Goal: Task Accomplishment & Management: Manage account settings

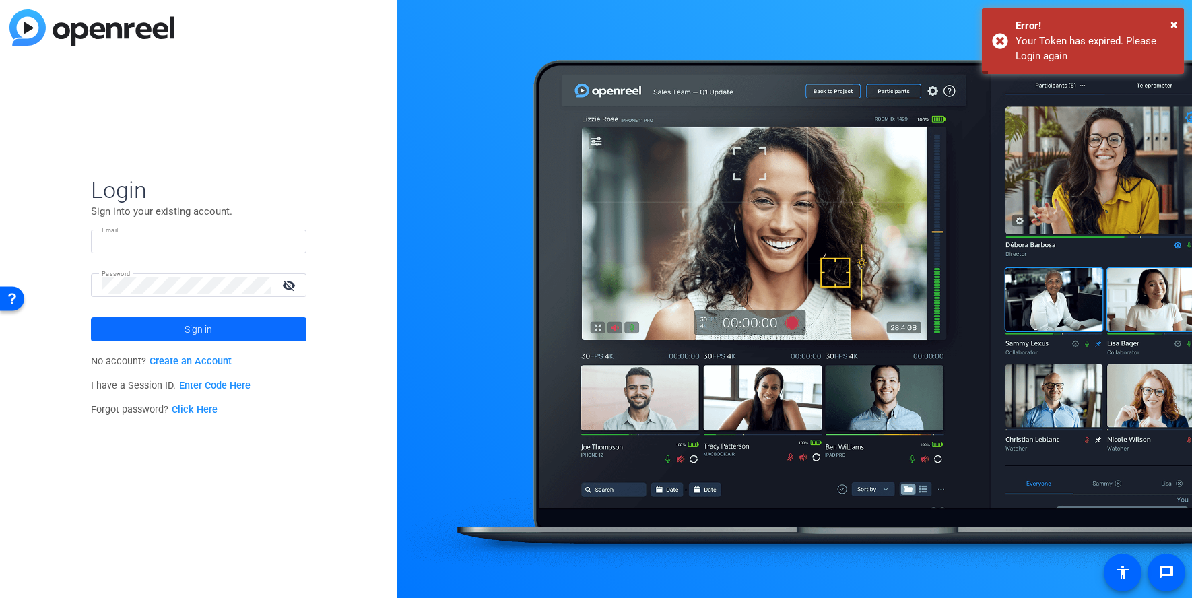
type input "[PERSON_NAME][EMAIL_ADDRESS][PERSON_NAME][DOMAIN_NAME]"
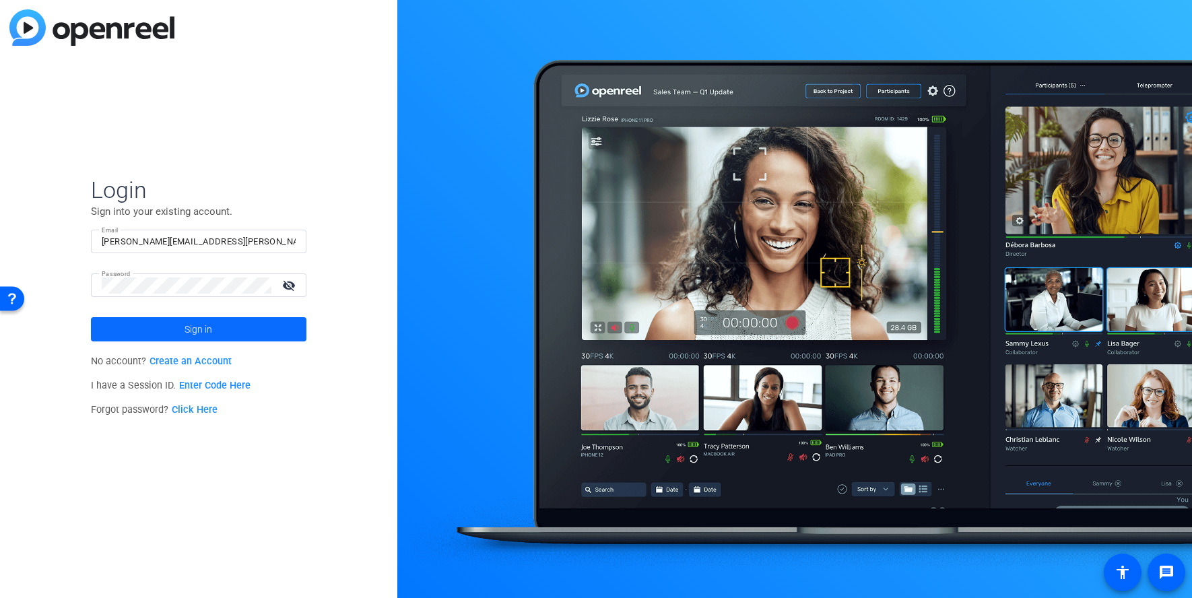
click at [195, 335] on span "Sign in" at bounding box center [198, 329] width 28 height 34
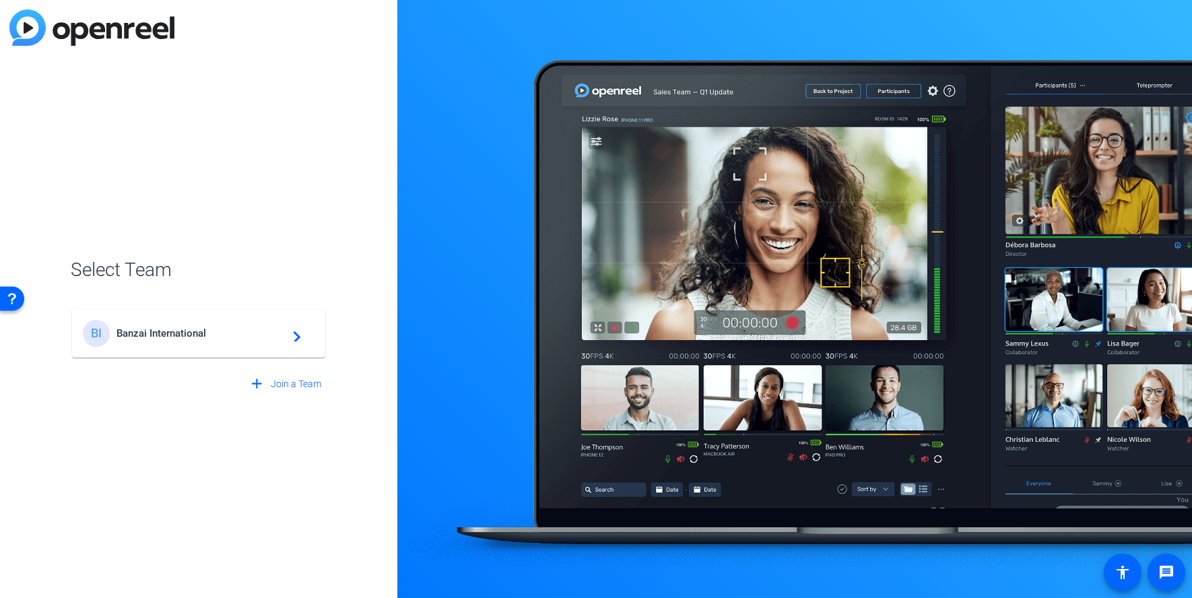
click at [195, 335] on span "Banzai International" at bounding box center [200, 333] width 168 height 12
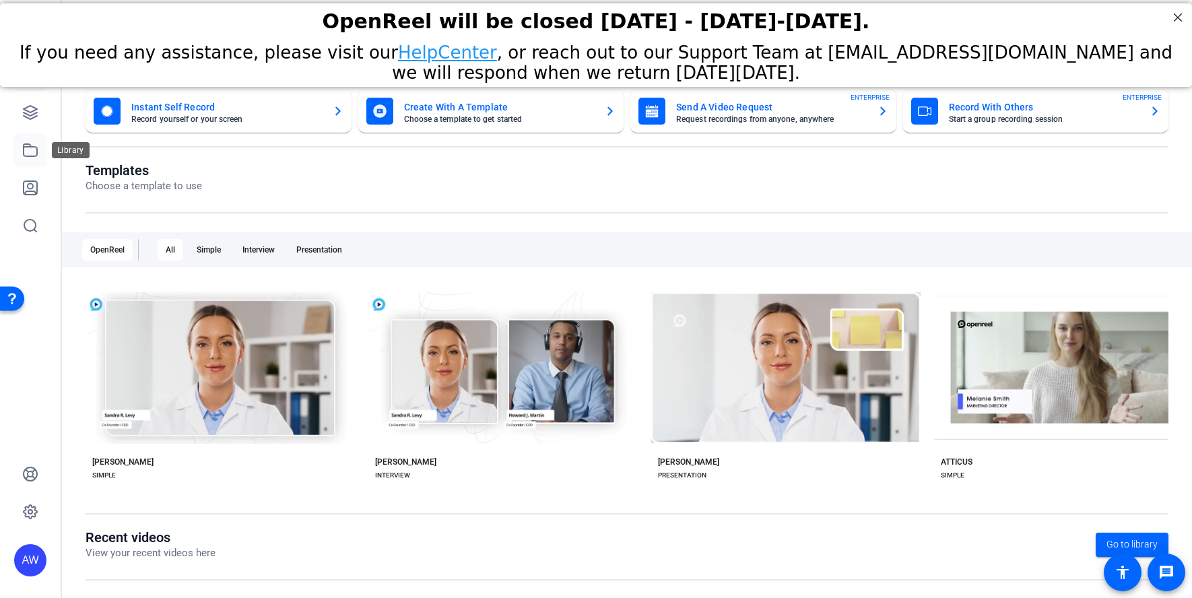
click at [38, 150] on icon at bounding box center [30, 150] width 16 height 16
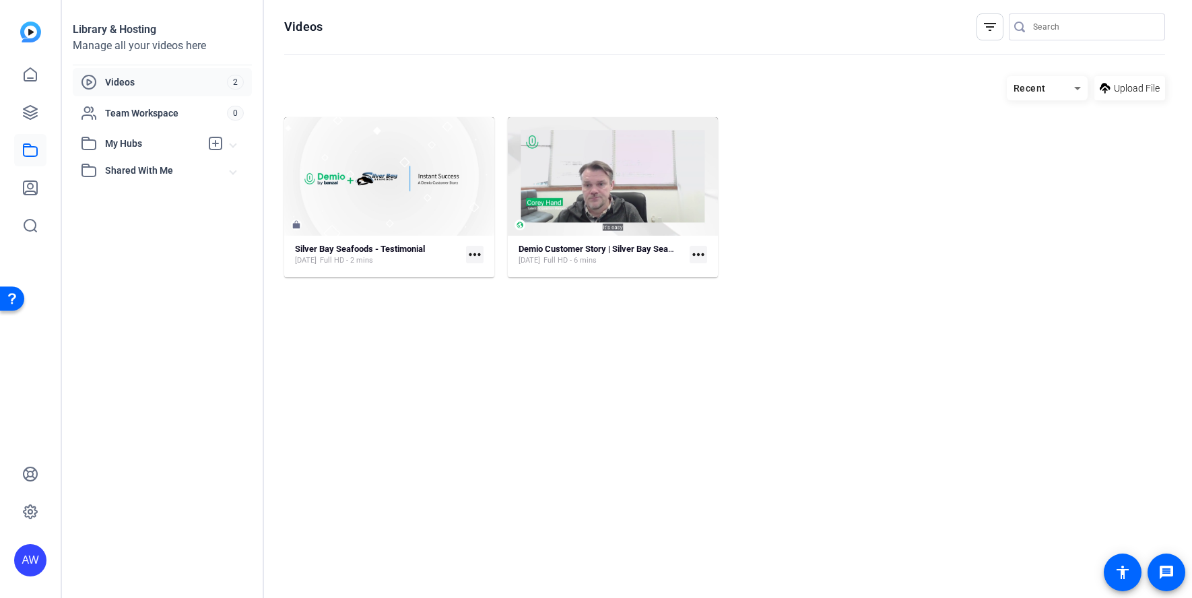
click at [701, 254] on mat-icon "more_horiz" at bounding box center [698, 255] width 18 height 18
click at [697, 197] on div at bounding box center [596, 299] width 1192 height 598
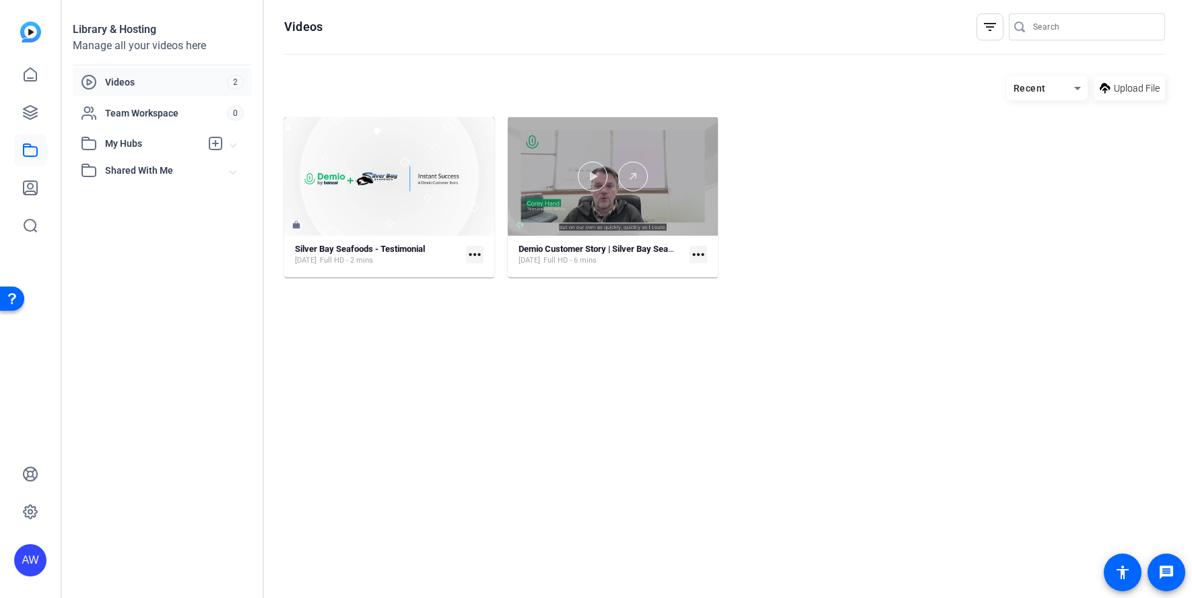
click at [606, 199] on div at bounding box center [613, 176] width 210 height 118
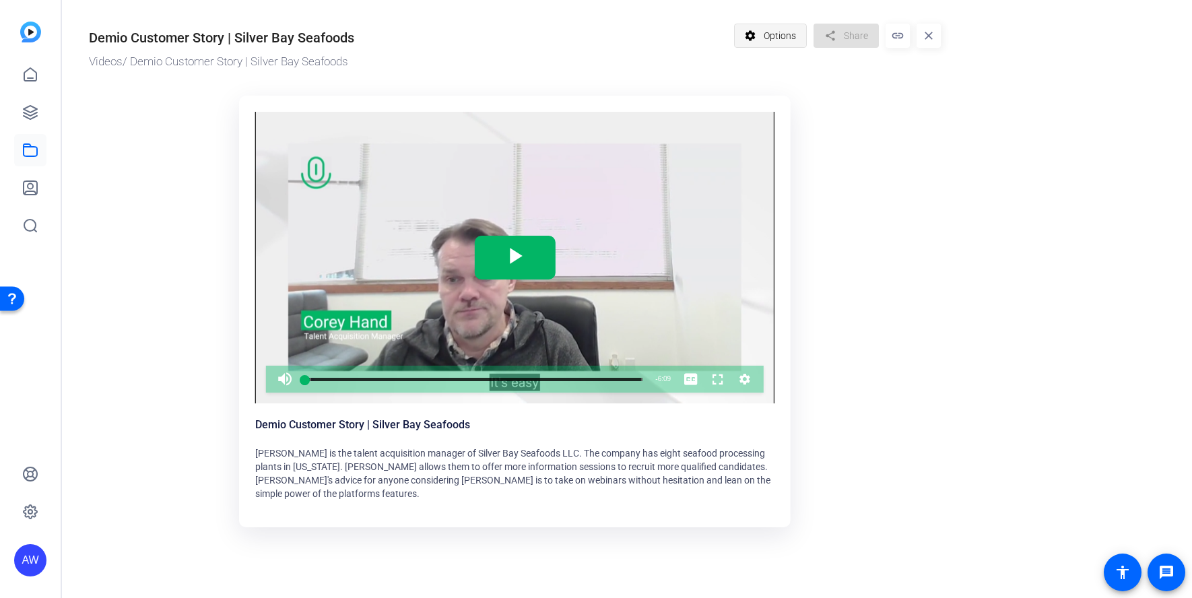
click at [788, 33] on span "Options" at bounding box center [779, 36] width 32 height 26
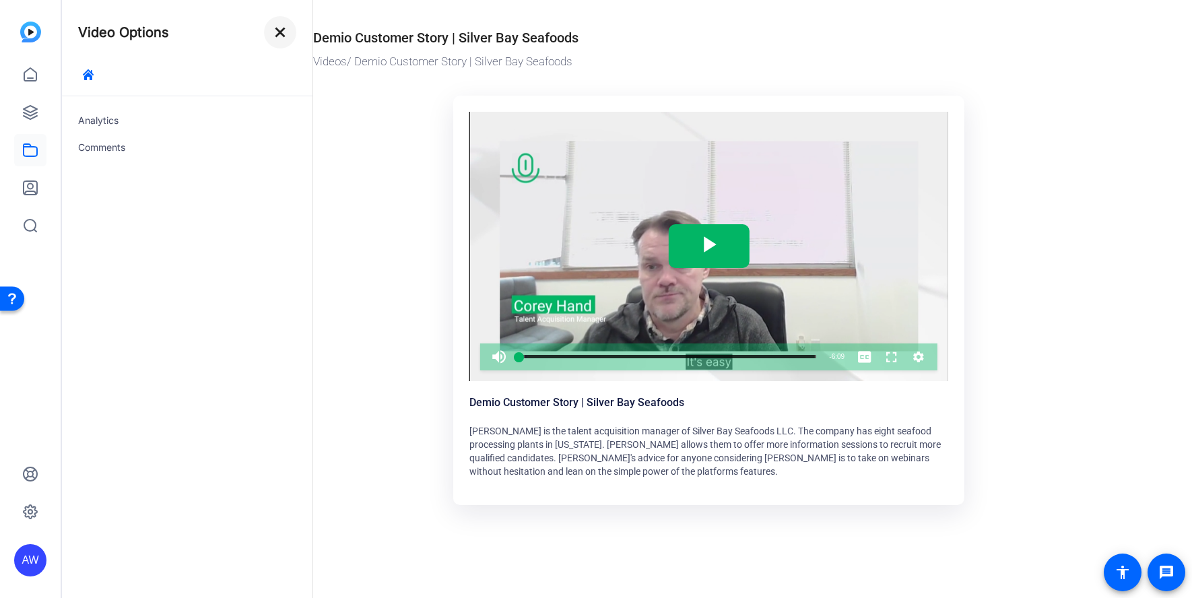
click at [272, 35] on mat-icon "close" at bounding box center [280, 32] width 16 height 16
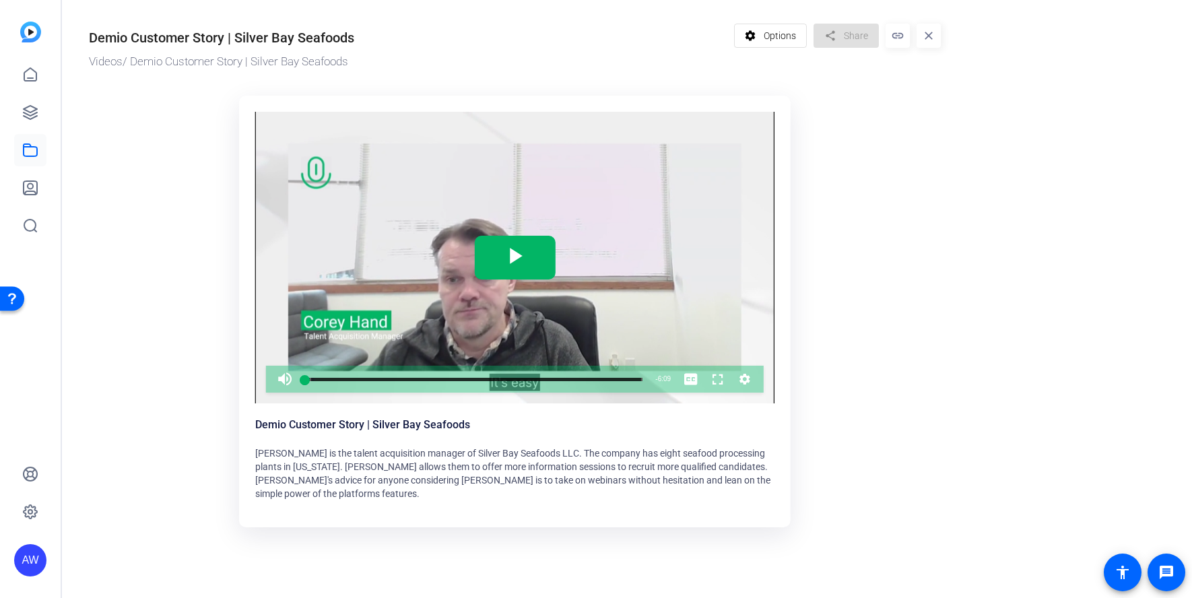
click at [558, 465] on span "[PERSON_NAME] is the talent acquisition manager of Silver Bay Seafoods LLC. The…" at bounding box center [512, 473] width 515 height 51
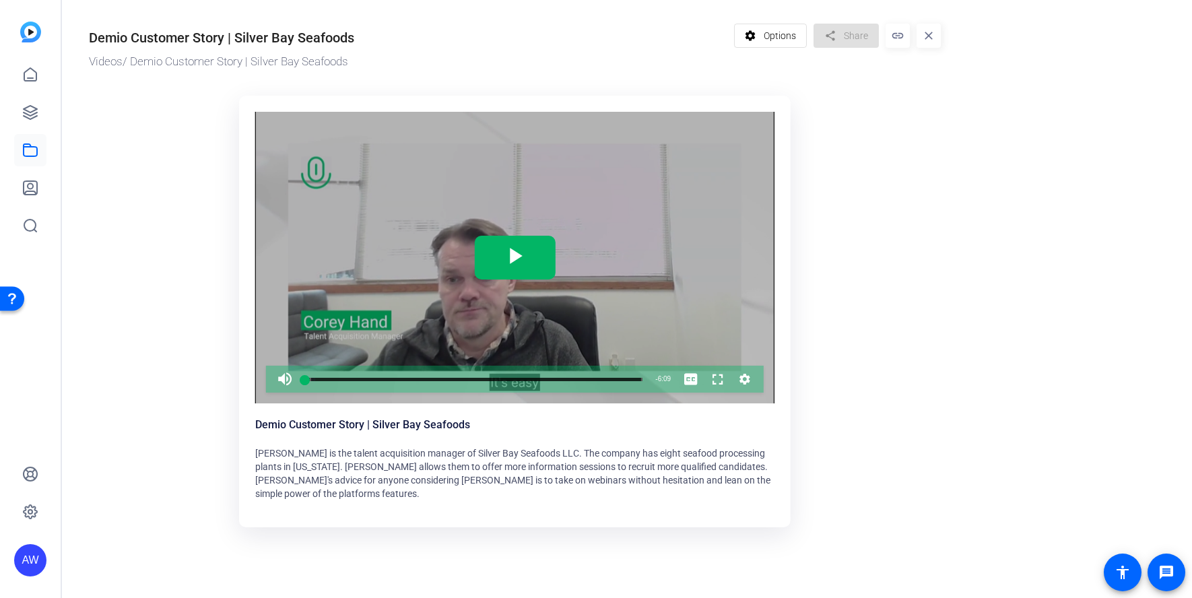
click at [741, 378] on icon "Video Player" at bounding box center [744, 379] width 11 height 11
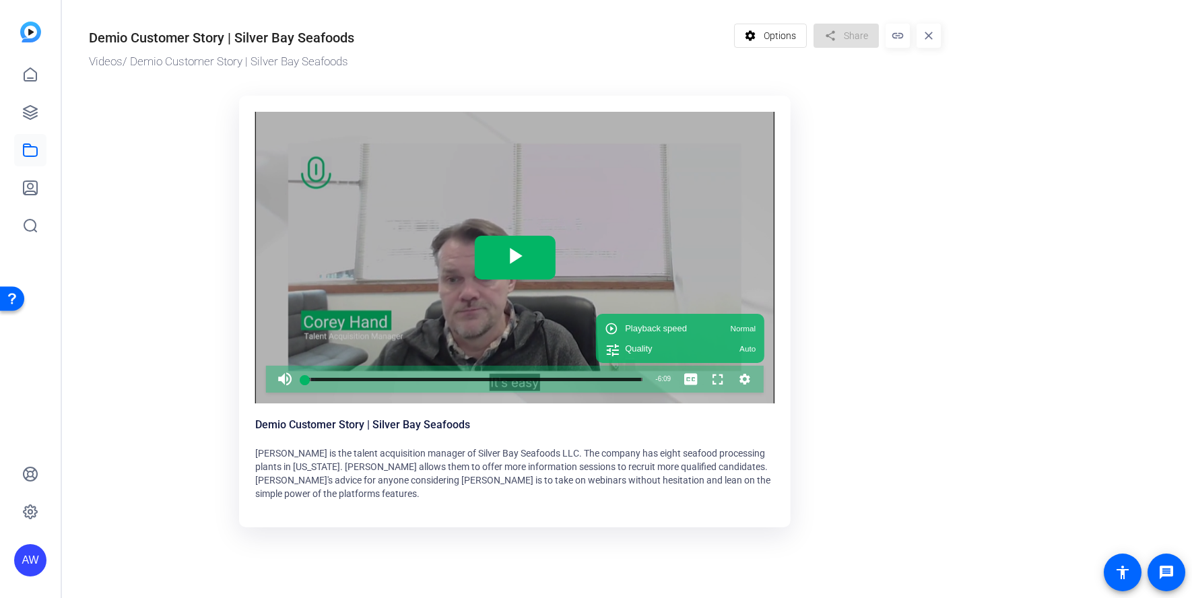
click at [741, 378] on icon "Video Player" at bounding box center [744, 379] width 11 height 11
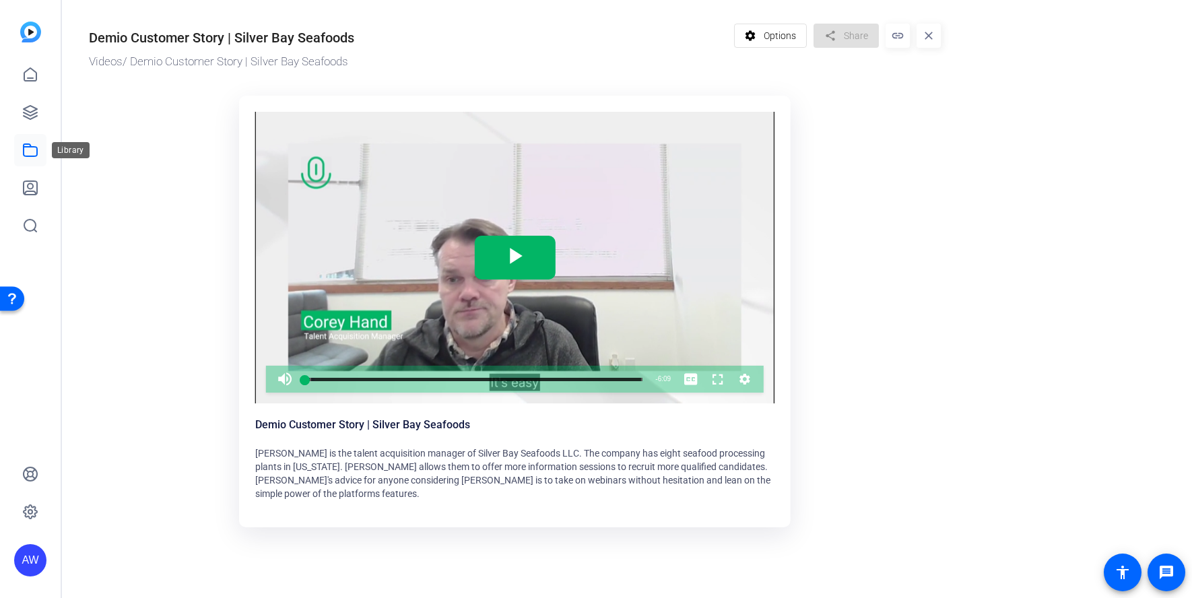
click at [27, 150] on icon at bounding box center [30, 150] width 16 height 16
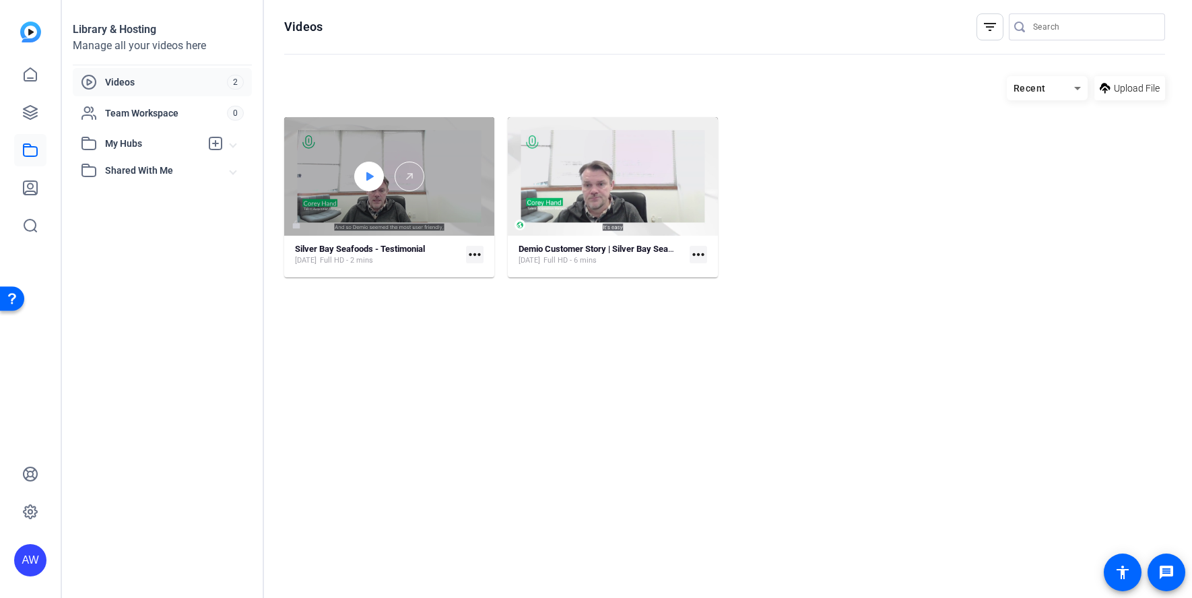
click at [369, 188] on div at bounding box center [369, 177] width 30 height 30
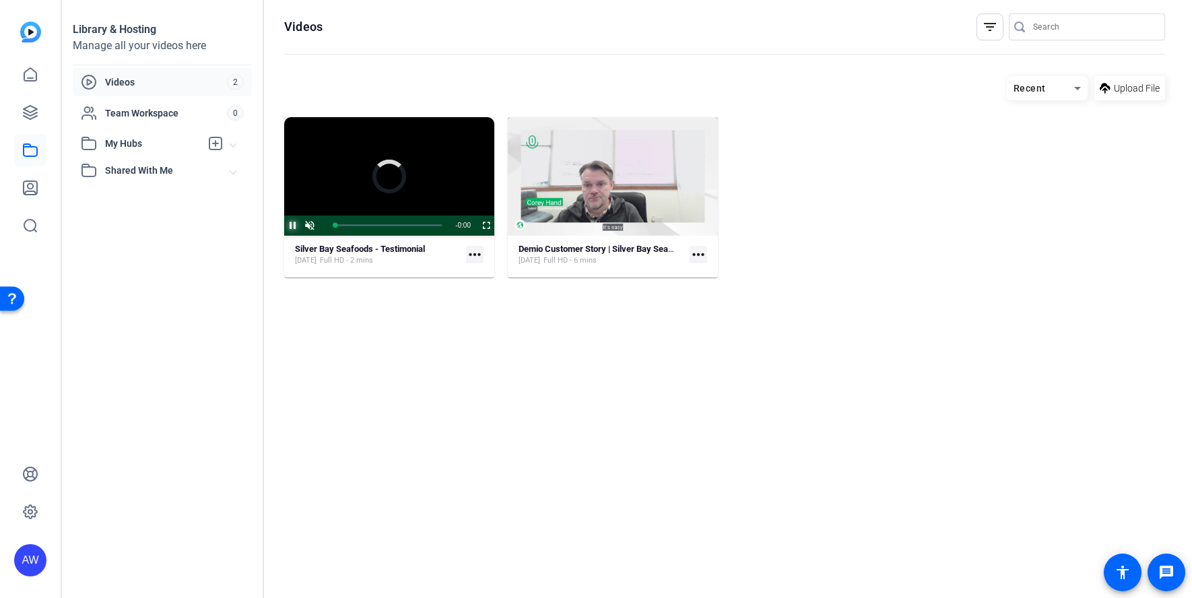
click at [284, 225] on span "Video Player" at bounding box center [284, 225] width 0 height 20
click at [423, 191] on video "Video Player" at bounding box center [389, 176] width 210 height 118
click at [478, 259] on mat-icon "more_horiz" at bounding box center [475, 255] width 18 height 18
click at [484, 278] on span "Manage Hubs" at bounding box center [504, 275] width 54 height 16
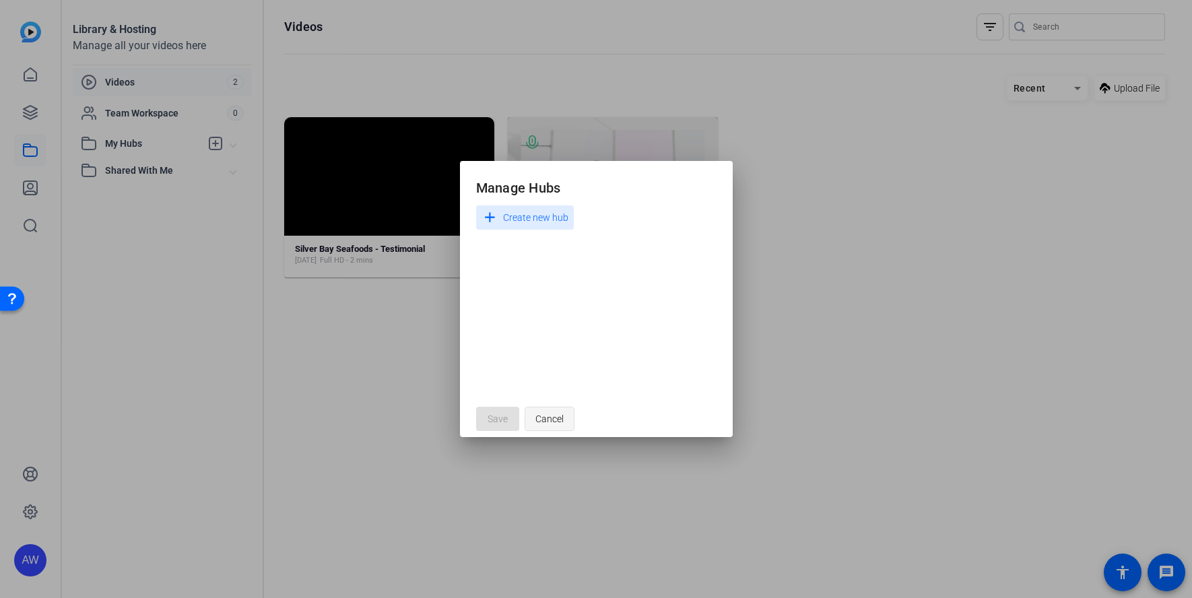
click at [537, 421] on span "Cancel" at bounding box center [549, 419] width 28 height 26
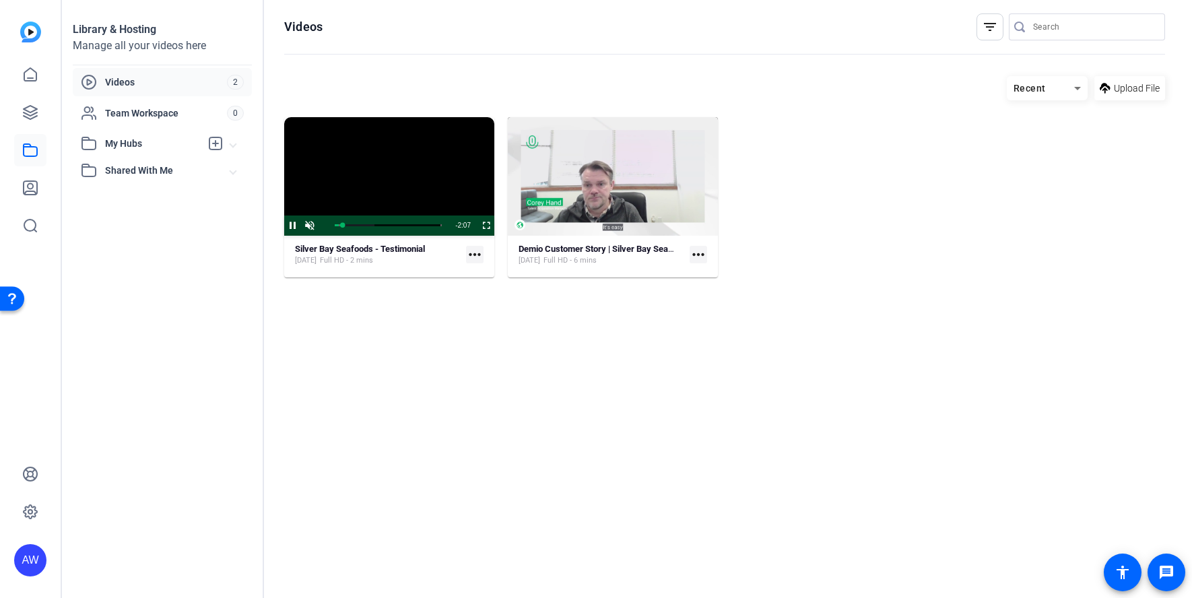
click at [392, 161] on video "Video Player" at bounding box center [389, 176] width 210 height 118
click at [389, 253] on strong "Silver Bay Seafoods - Testimonial" at bounding box center [360, 249] width 130 height 10
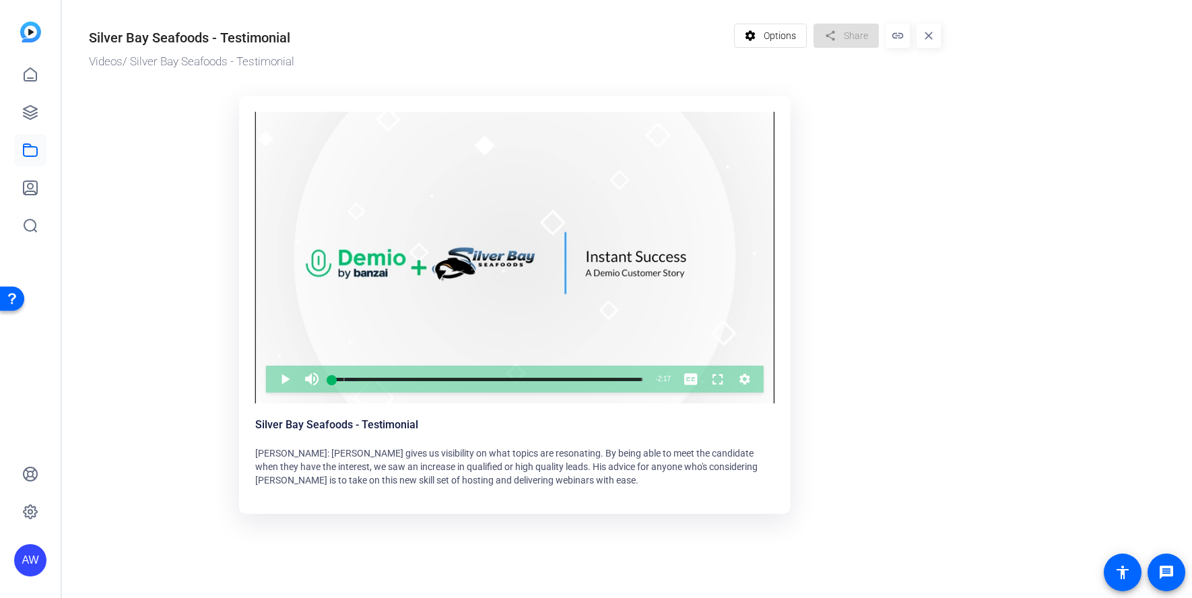
click at [770, 36] on span "Options" at bounding box center [779, 36] width 32 height 26
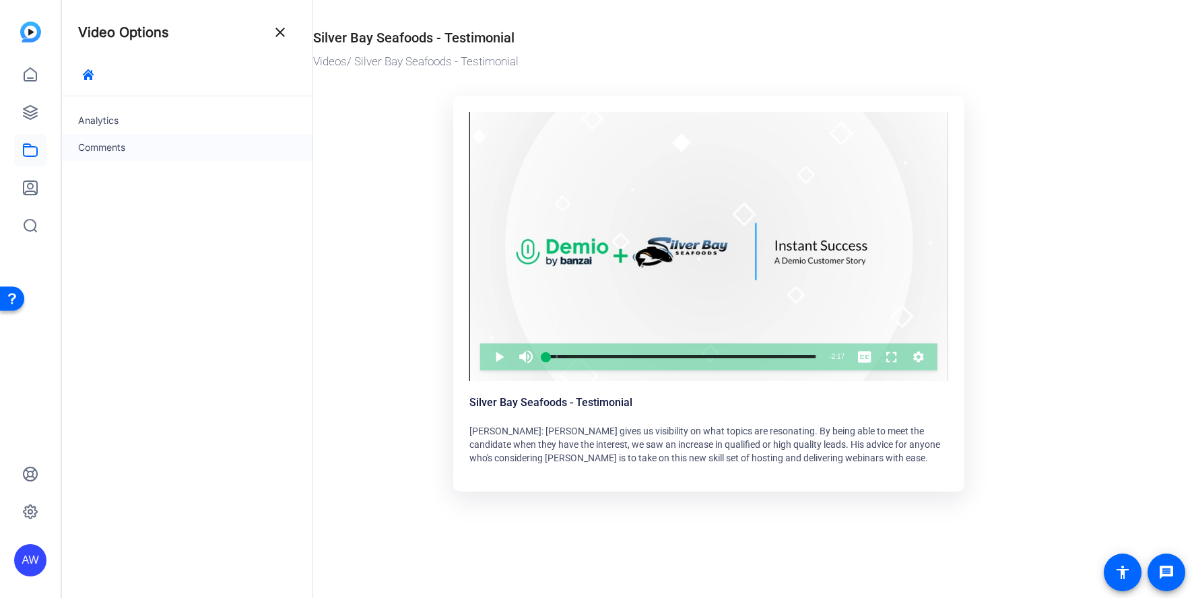
click at [95, 148] on div "Comments" at bounding box center [187, 147] width 250 height 27
click at [122, 116] on p "Comments are turned off for this video." at bounding box center [187, 114] width 250 height 36
click at [281, 33] on mat-icon "close" at bounding box center [280, 32] width 16 height 16
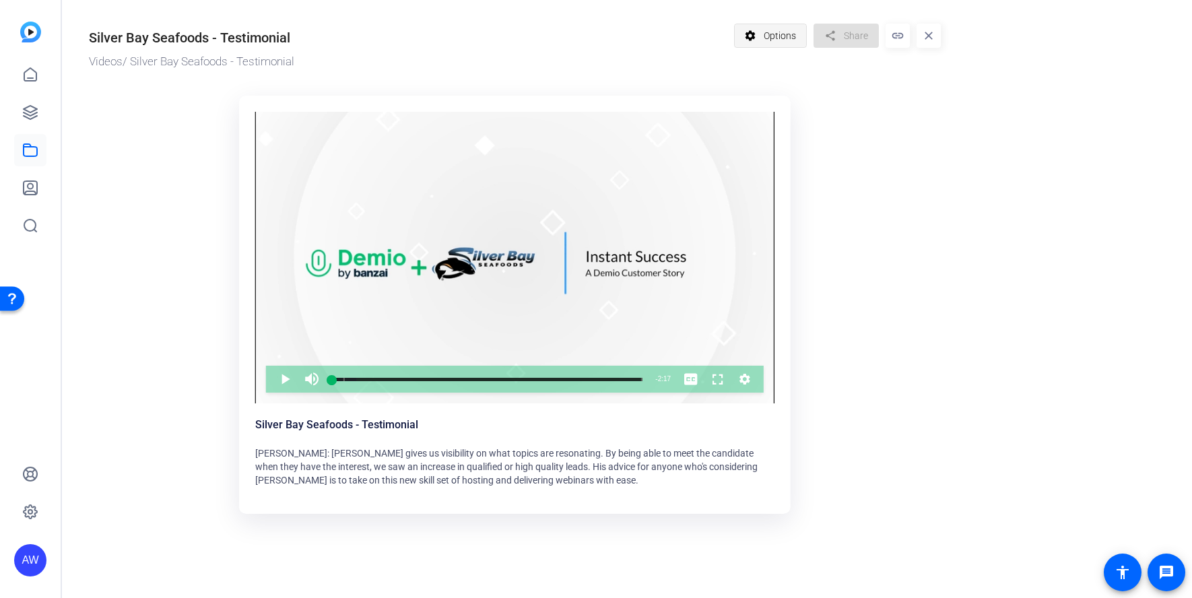
click at [755, 50] on span at bounding box center [771, 36] width 72 height 32
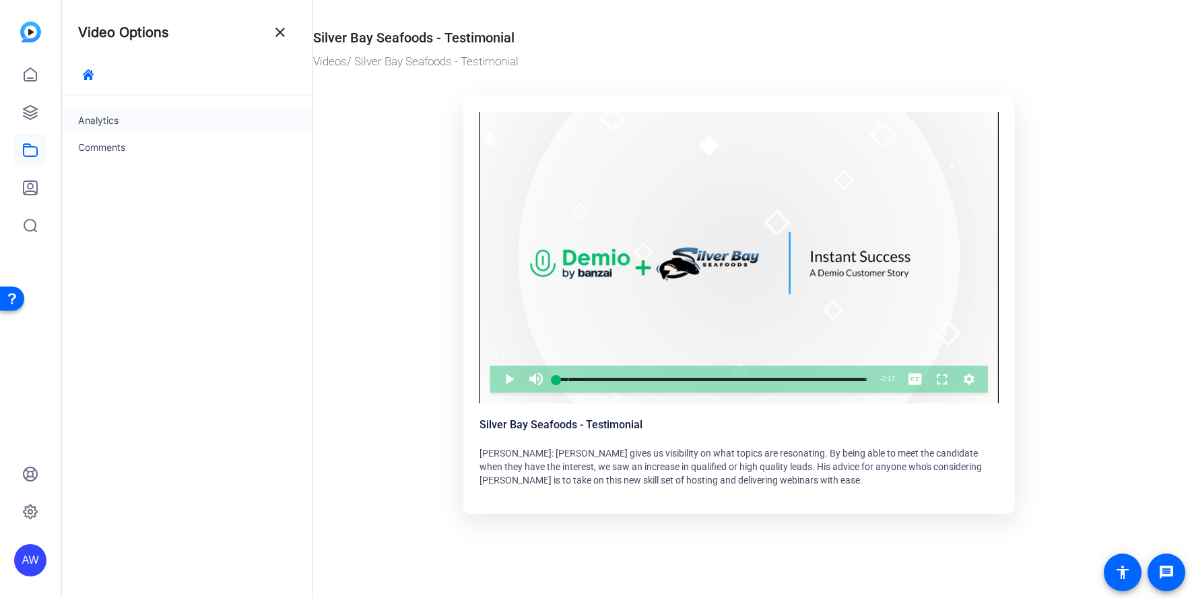
click at [97, 114] on div "Analytics" at bounding box center [187, 120] width 250 height 27
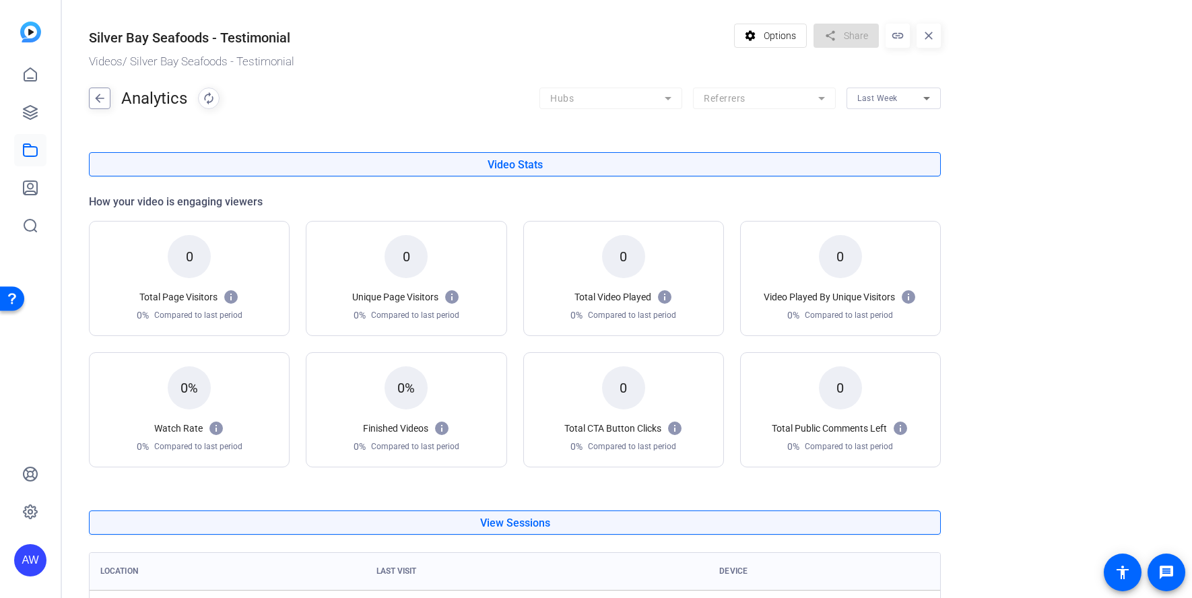
click at [97, 100] on mat-icon "arrow_back" at bounding box center [100, 99] width 20 height 22
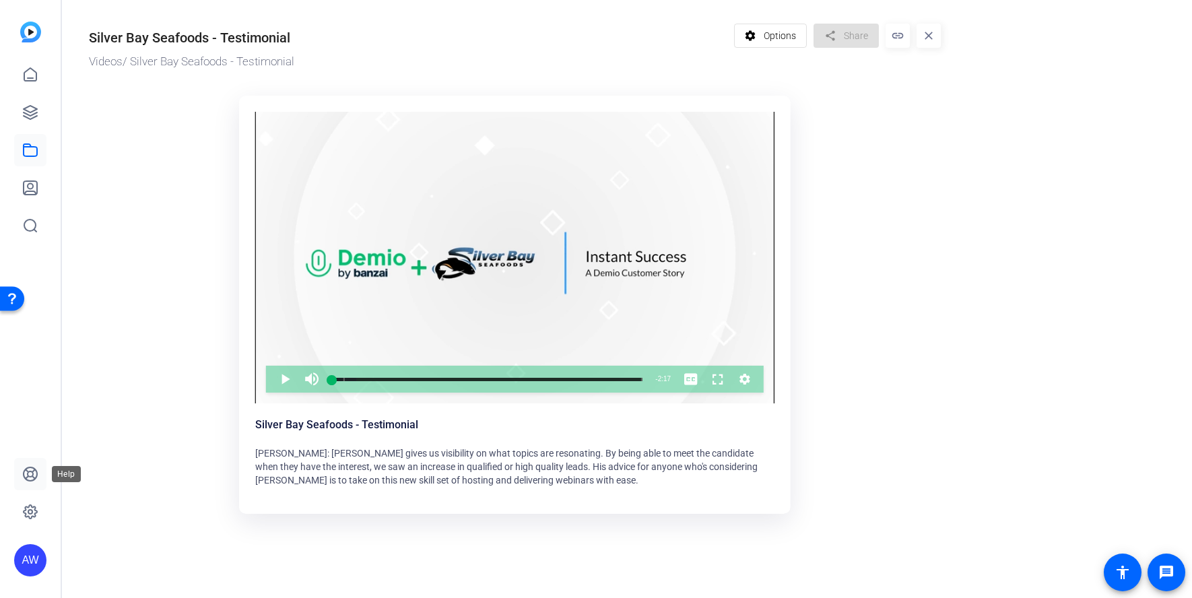
click at [32, 475] on icon at bounding box center [30, 473] width 13 height 13
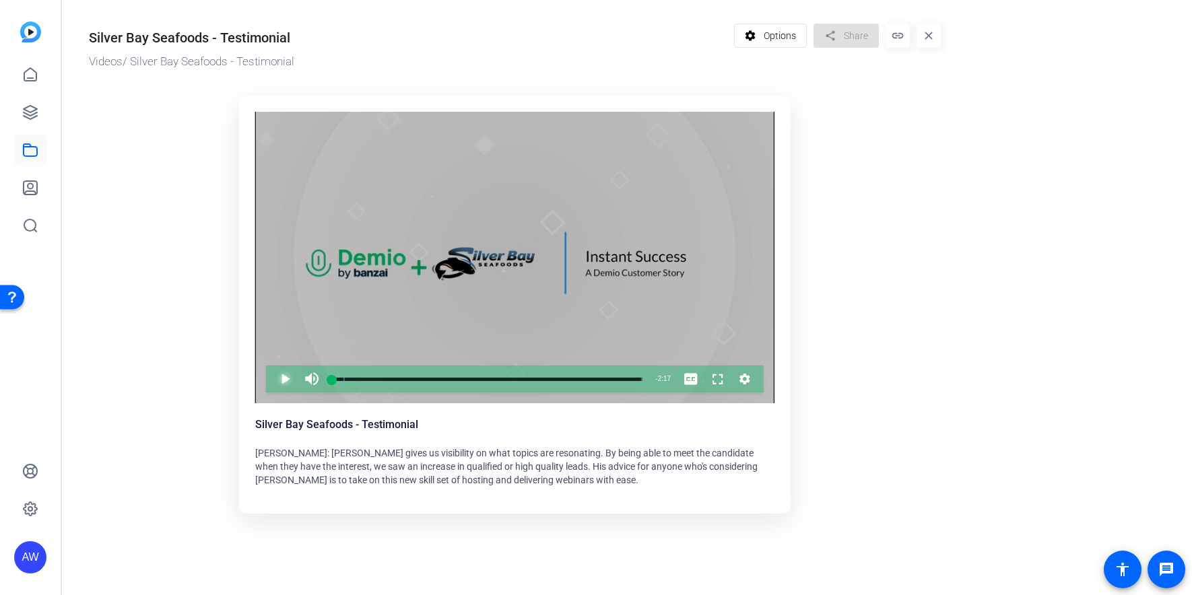
click at [271, 382] on span "Video Player" at bounding box center [271, 379] width 0 height 27
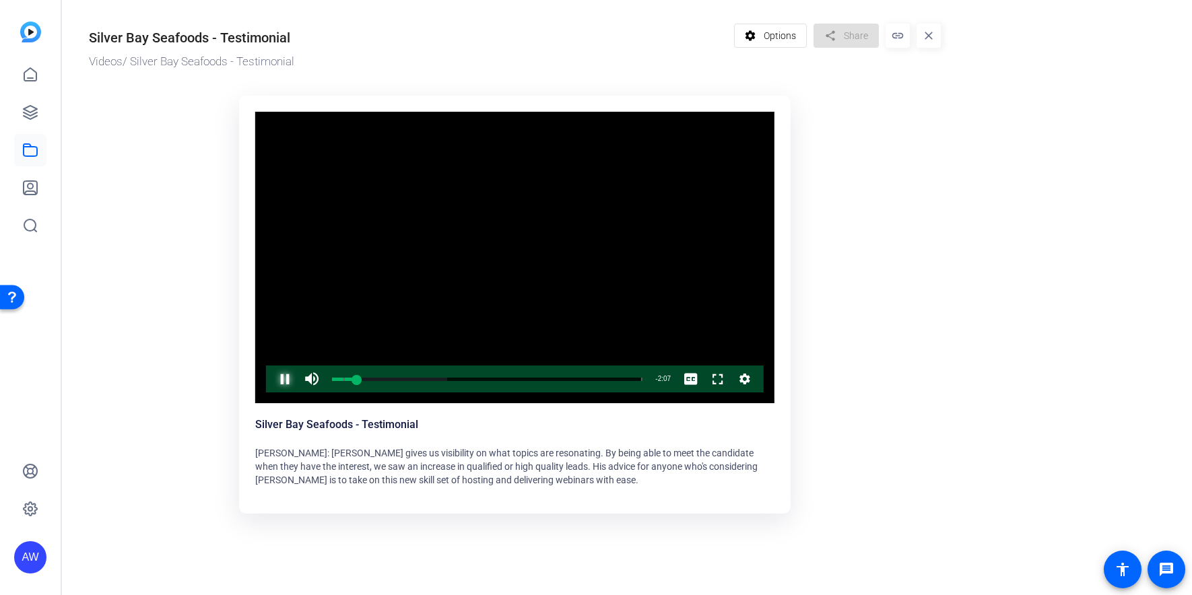
click at [271, 382] on span "Video Player" at bounding box center [271, 379] width 0 height 27
click at [904, 40] on mat-icon "link" at bounding box center [897, 36] width 24 height 24
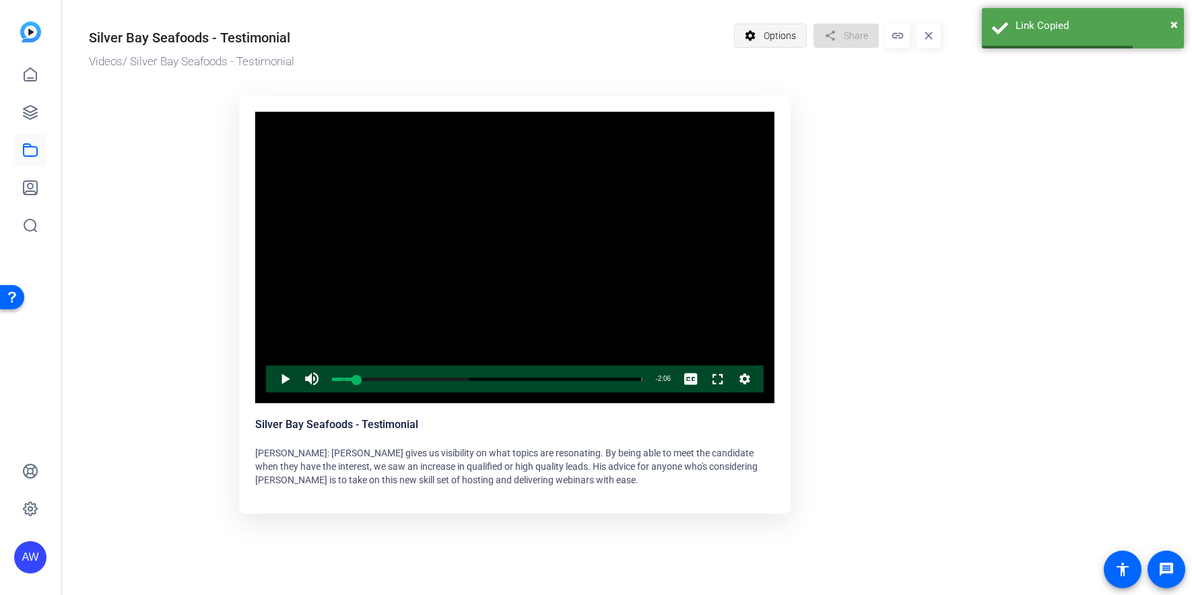
click at [790, 36] on span "Options" at bounding box center [779, 36] width 32 height 26
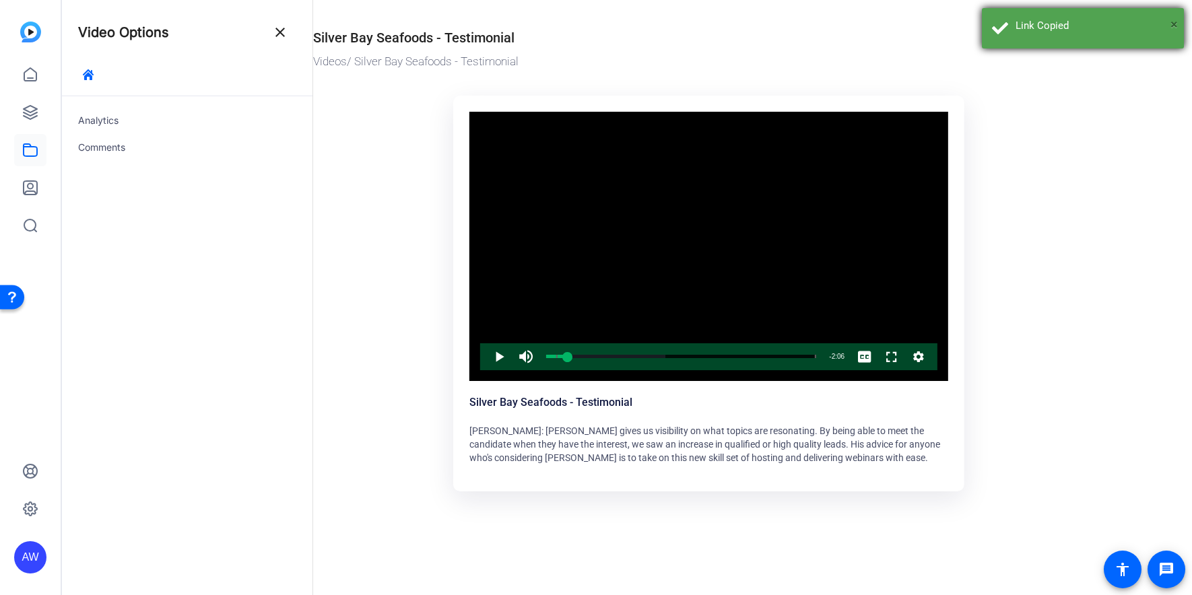
click at [1171, 24] on span "×" at bounding box center [1173, 24] width 7 height 16
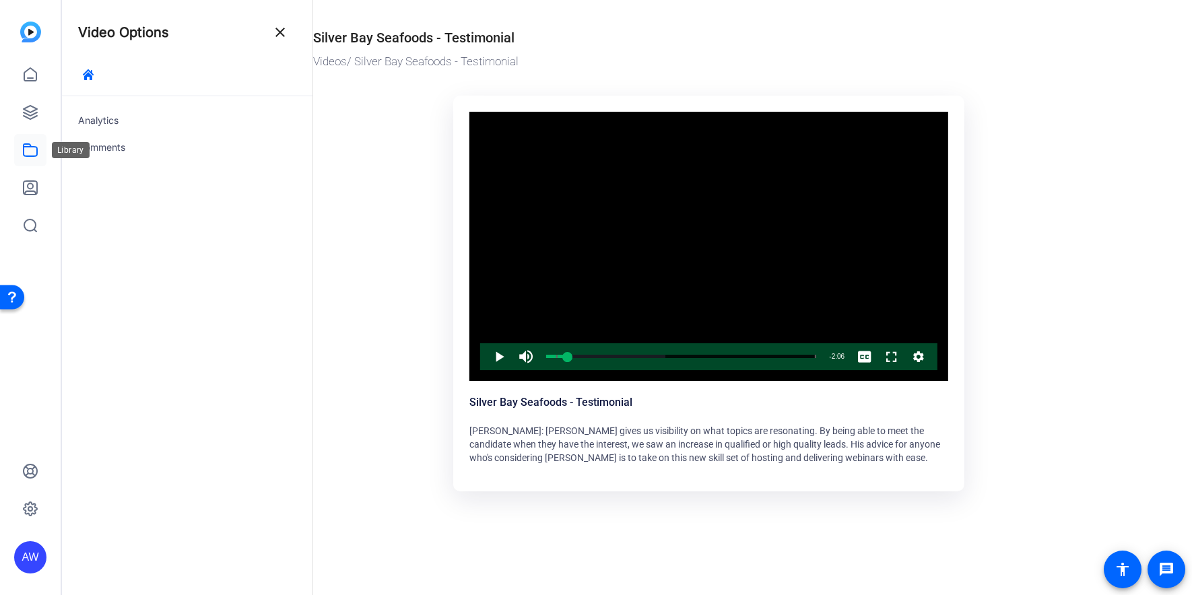
click at [39, 164] on link at bounding box center [30, 150] width 32 height 32
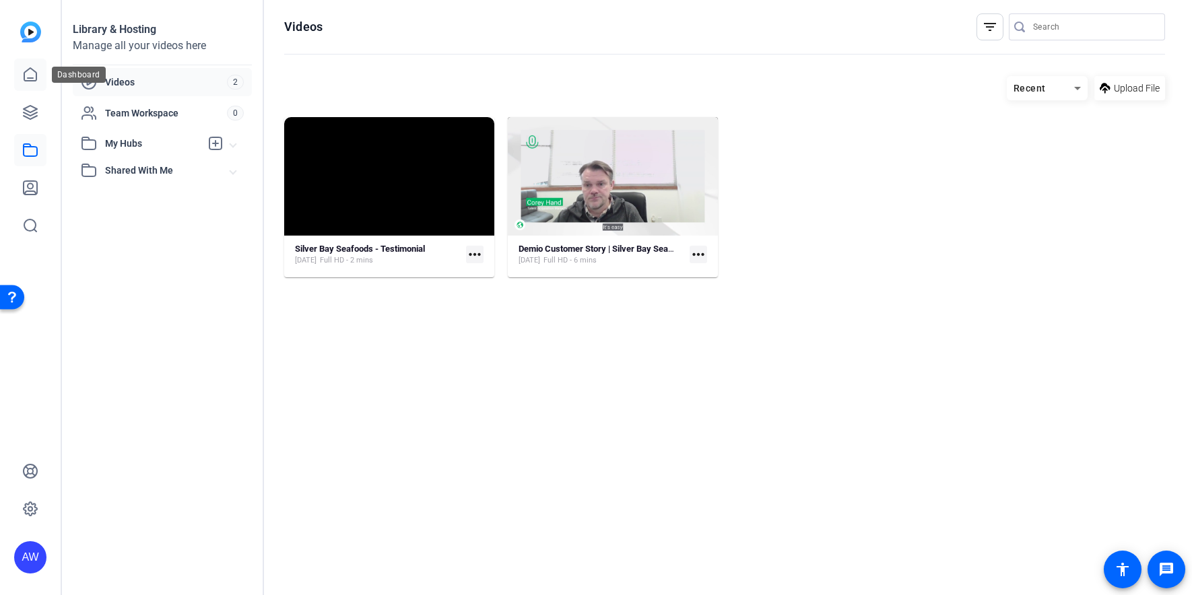
click at [32, 67] on icon at bounding box center [30, 75] width 16 height 16
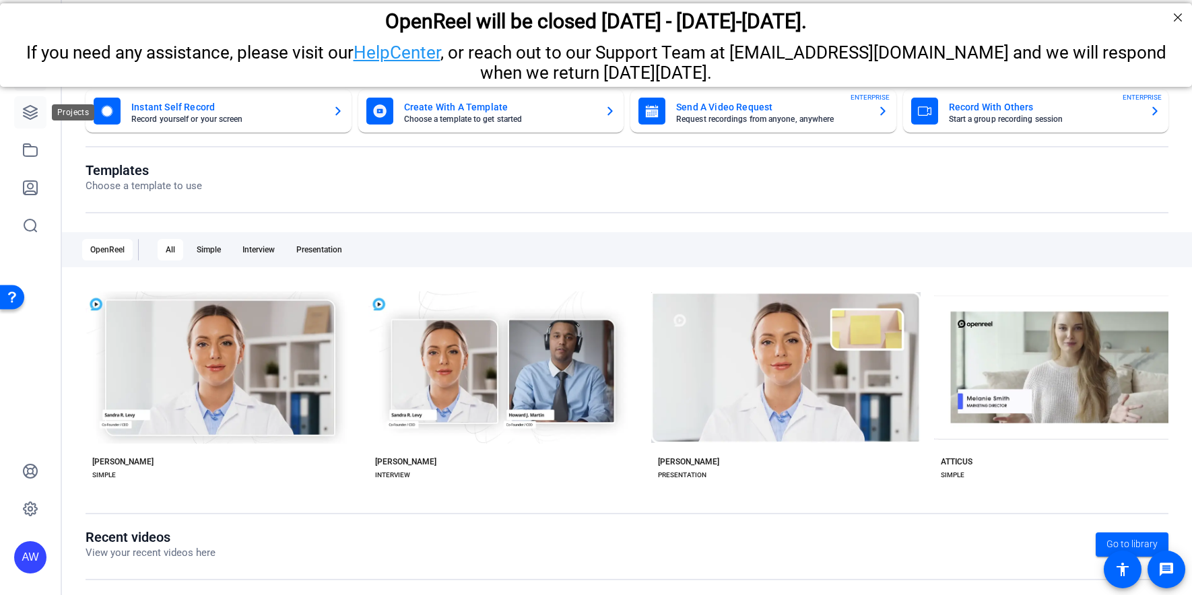
click at [28, 114] on icon at bounding box center [30, 112] width 13 height 13
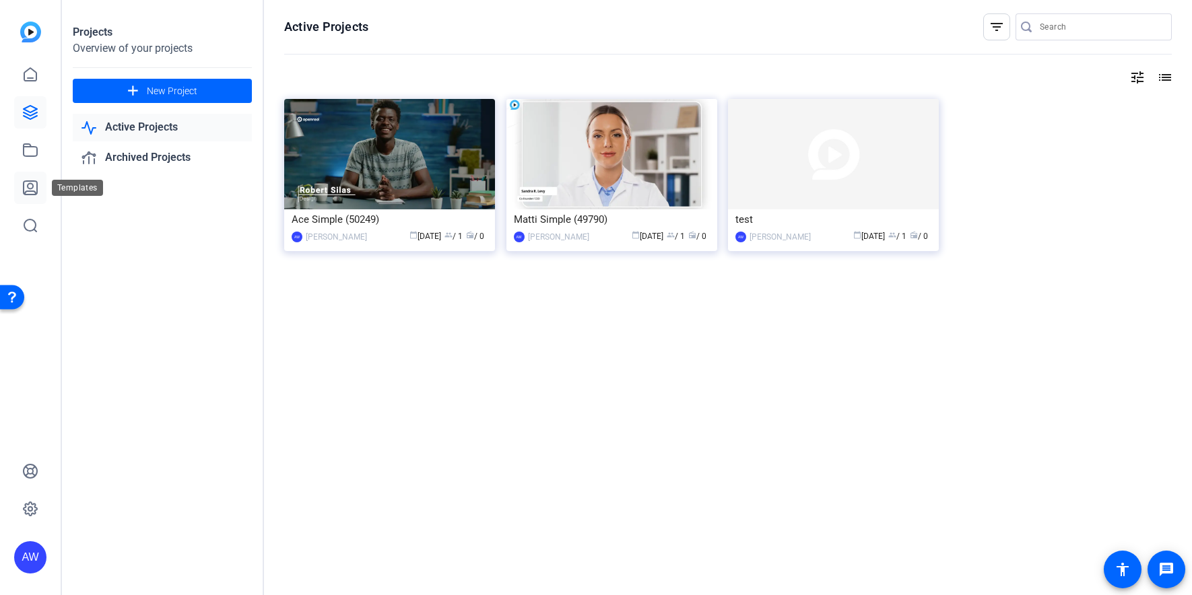
click at [36, 197] on link at bounding box center [30, 188] width 32 height 32
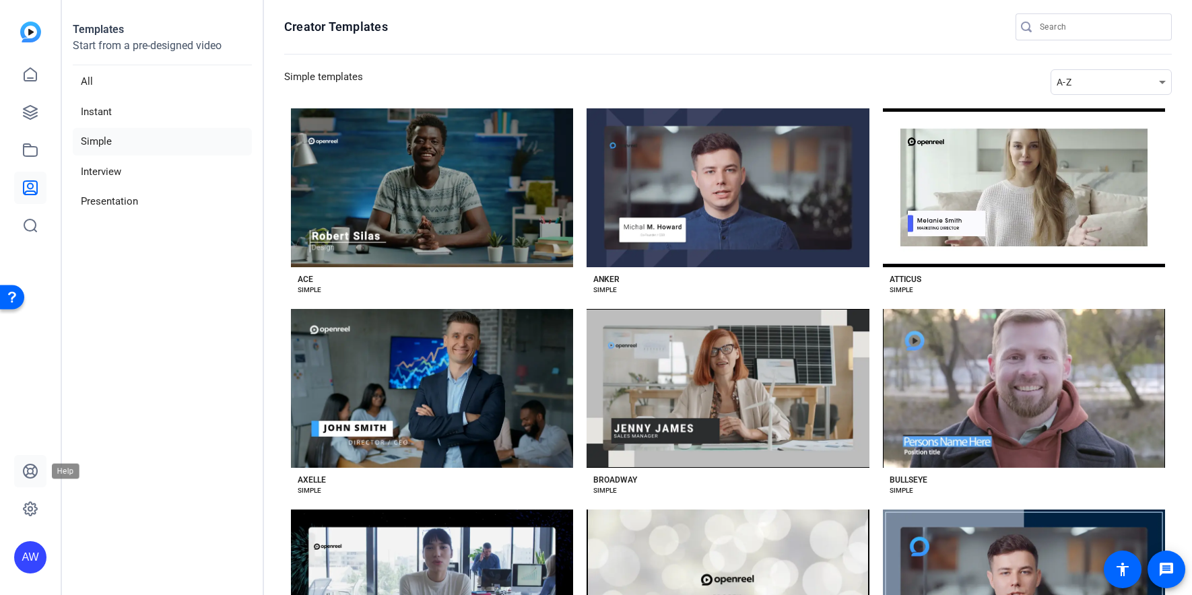
click at [23, 452] on div "AW" at bounding box center [30, 297] width 61 height 595
click at [35, 505] on icon at bounding box center [30, 508] width 13 height 13
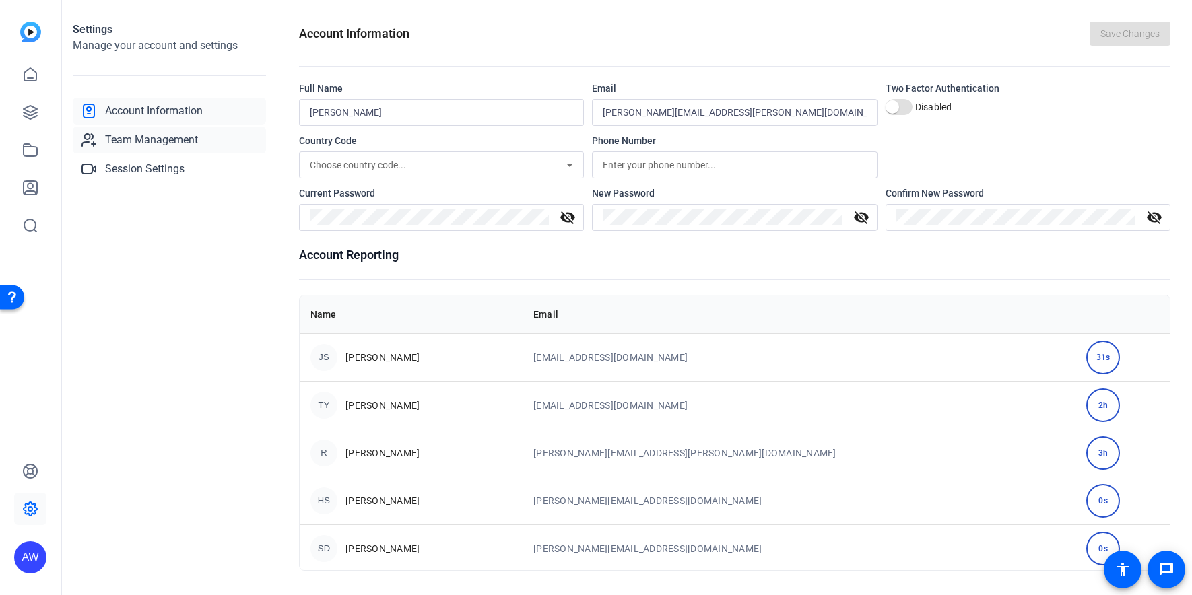
click at [173, 135] on span "Team Management" at bounding box center [151, 140] width 93 height 16
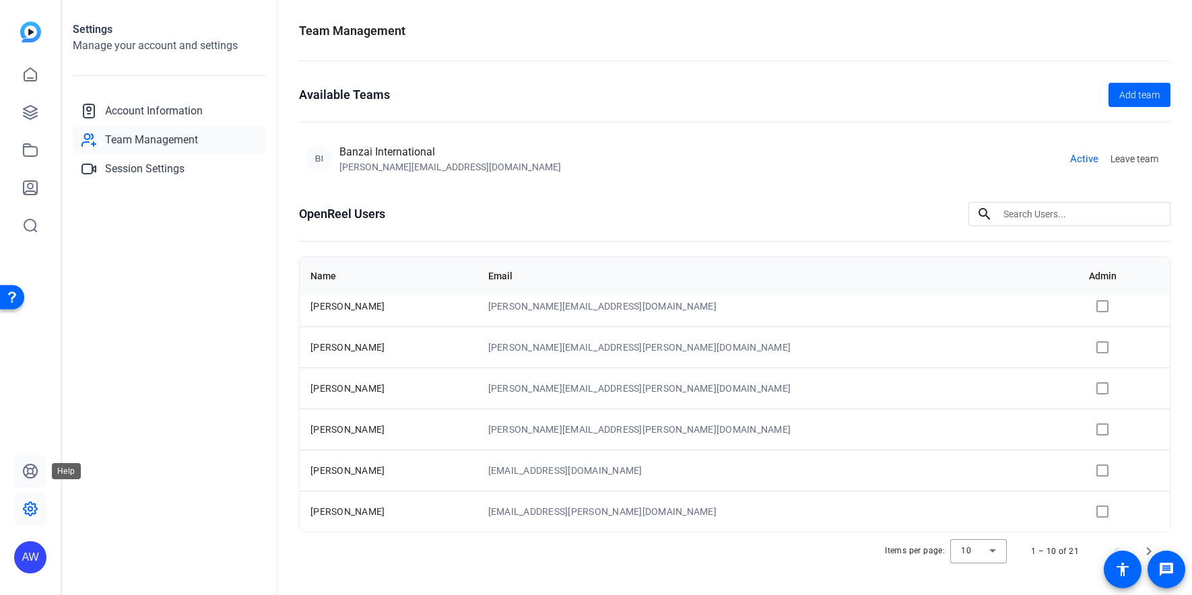
click at [29, 473] on icon at bounding box center [30, 471] width 13 height 13
click at [26, 115] on icon at bounding box center [30, 112] width 16 height 16
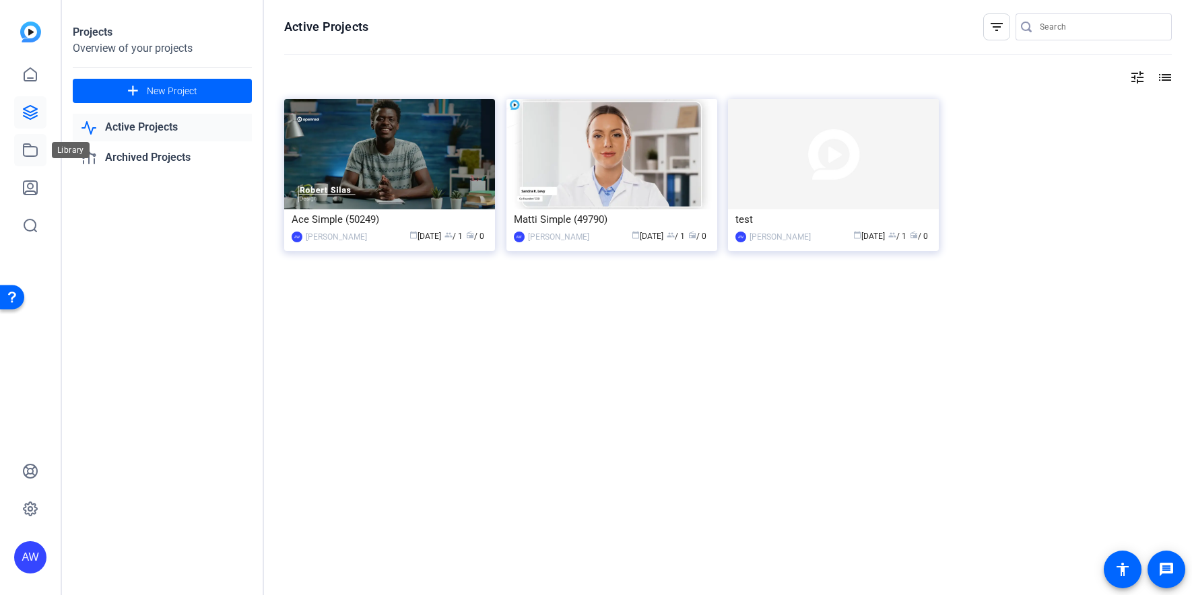
click at [30, 142] on icon at bounding box center [30, 150] width 16 height 16
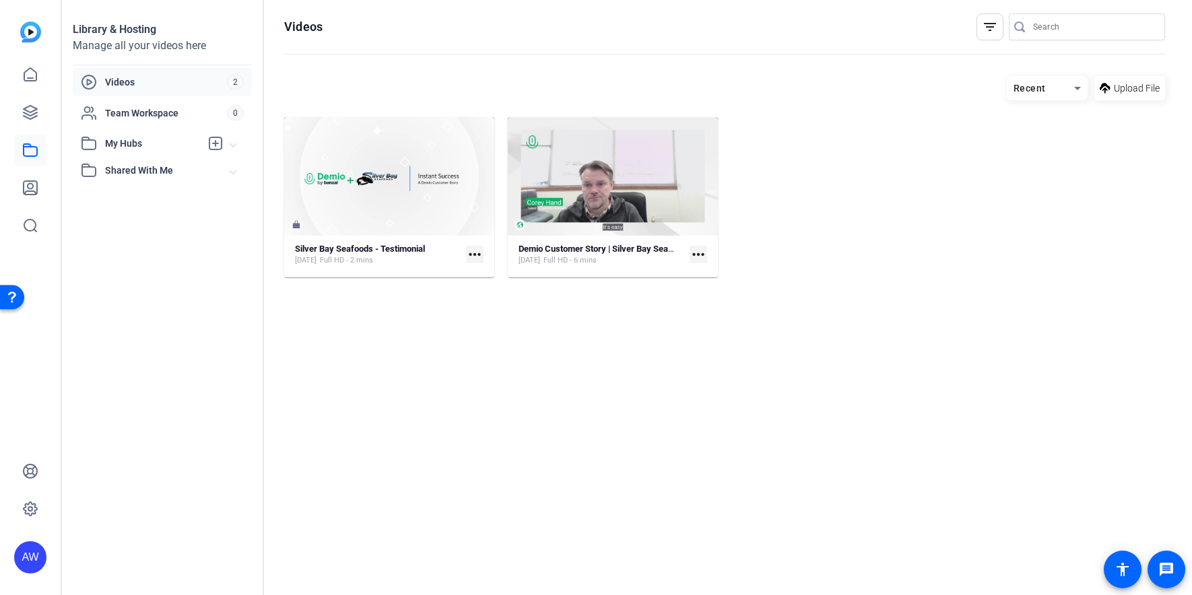
click at [700, 260] on mat-icon "more_horiz" at bounding box center [698, 255] width 18 height 18
click at [700, 256] on div at bounding box center [596, 297] width 1192 height 595
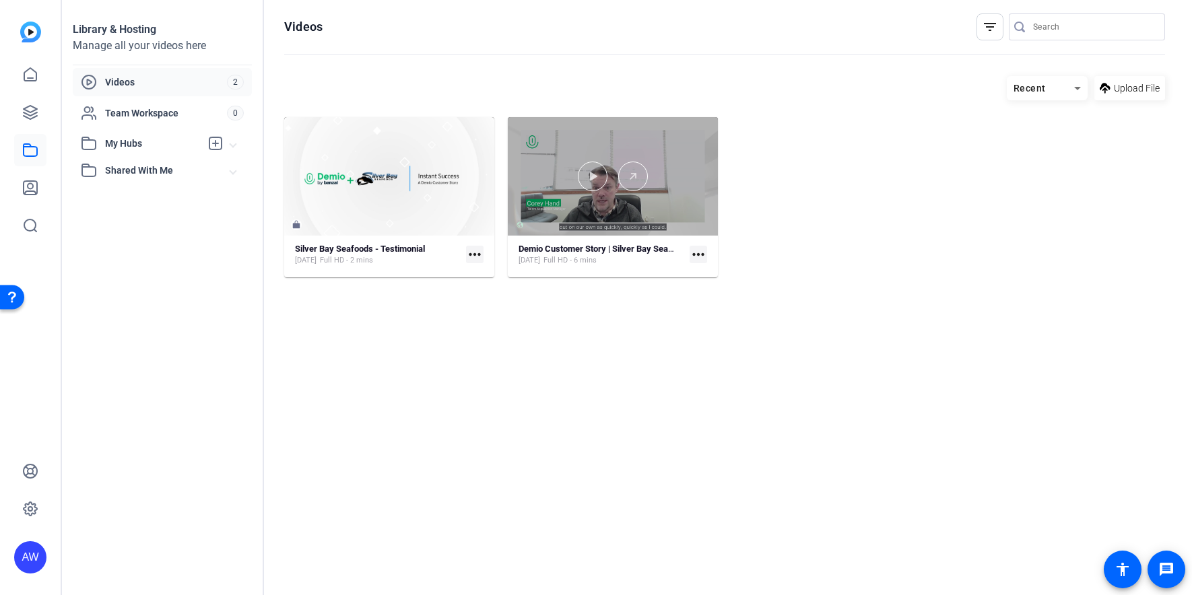
click at [671, 172] on div at bounding box center [613, 177] width 210 height 30
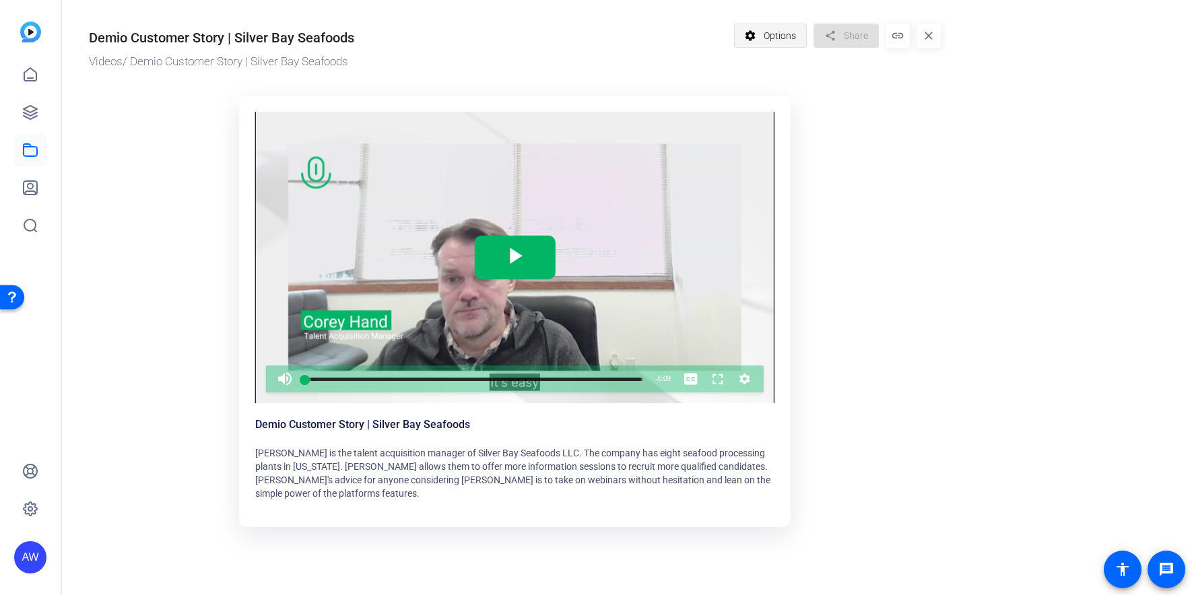
click at [753, 29] on mat-icon "settings" at bounding box center [750, 36] width 17 height 26
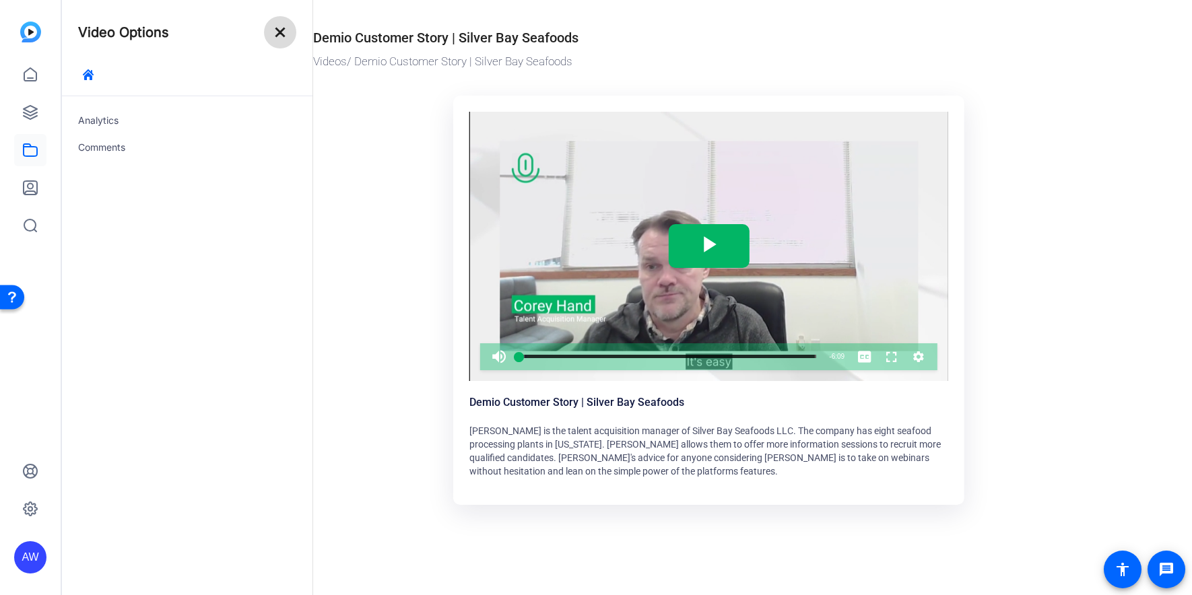
click at [277, 32] on mat-icon "close" at bounding box center [280, 32] width 16 height 16
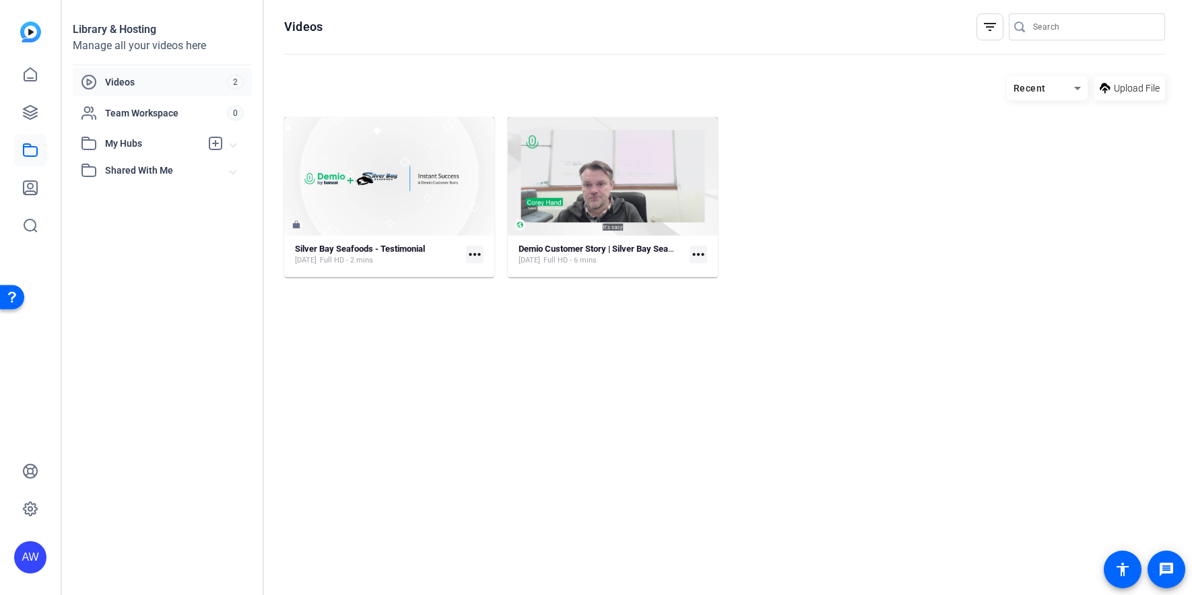
click at [689, 253] on mat-icon "more_horiz" at bounding box center [698, 255] width 18 height 18
click at [720, 283] on span "Manage Hubs" at bounding box center [727, 275] width 54 height 16
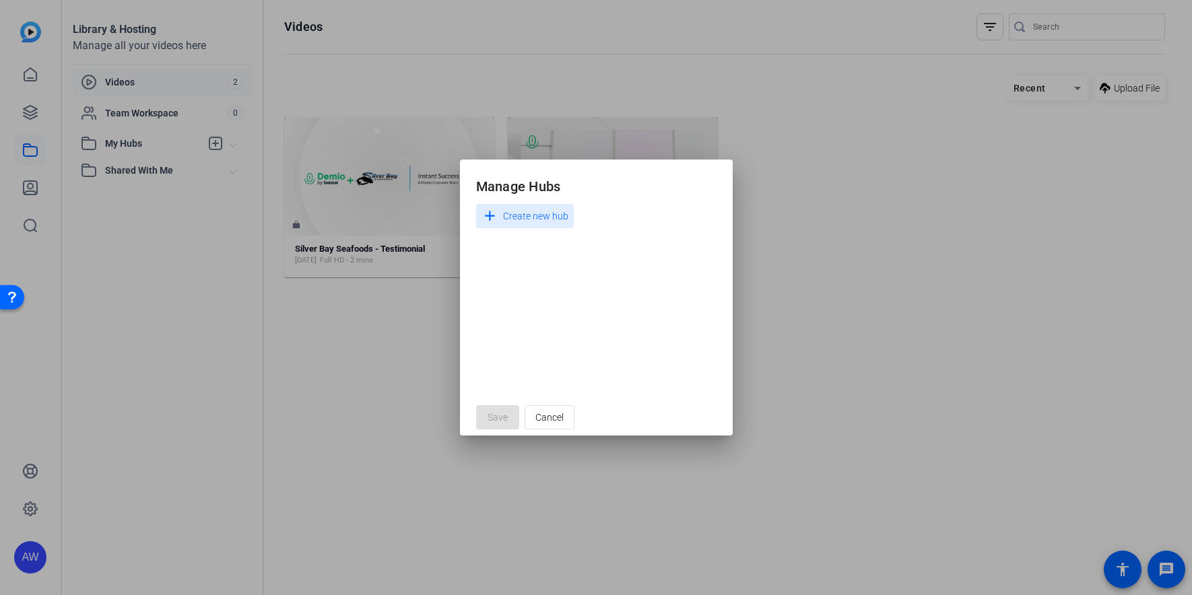
click at [547, 215] on span "Create new hub" at bounding box center [535, 216] width 65 height 16
click at [634, 208] on div "check close" at bounding box center [596, 215] width 240 height 22
click at [647, 211] on div "check close" at bounding box center [596, 215] width 240 height 22
click at [582, 215] on input at bounding box center [550, 215] width 126 height 16
type input "Silver Bay Seafoods"
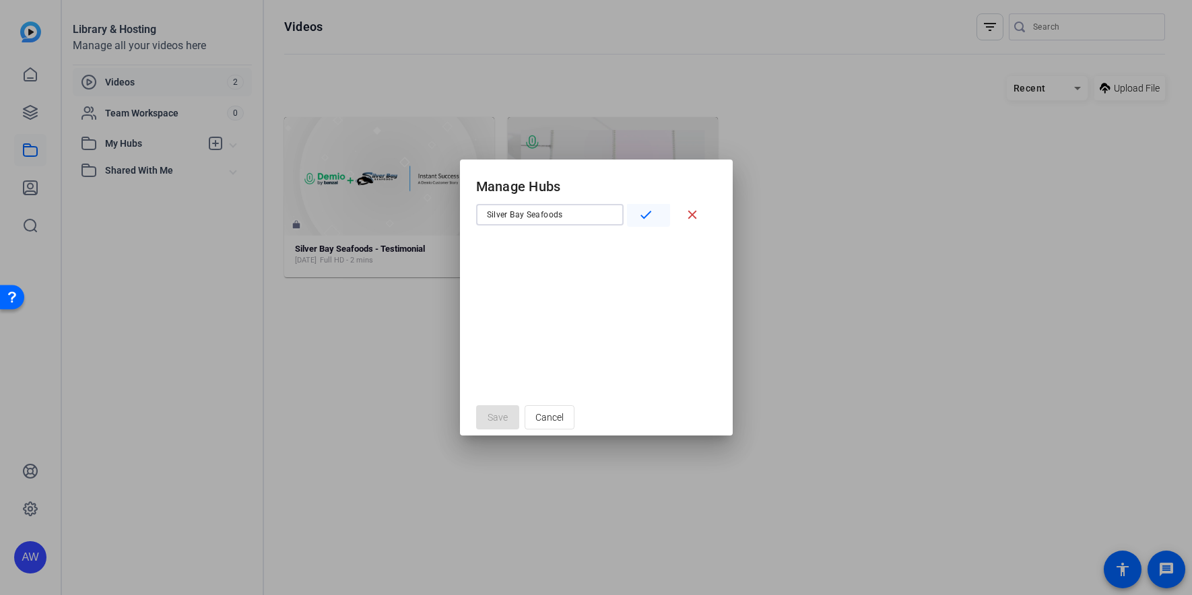
click at [644, 217] on mat-icon "check" at bounding box center [645, 214] width 15 height 15
click at [506, 242] on input "Silver Bay Seafoods" at bounding box center [499, 241] width 27 height 27
checkbox input "true"
click at [496, 420] on span "Save" at bounding box center [497, 418] width 20 height 14
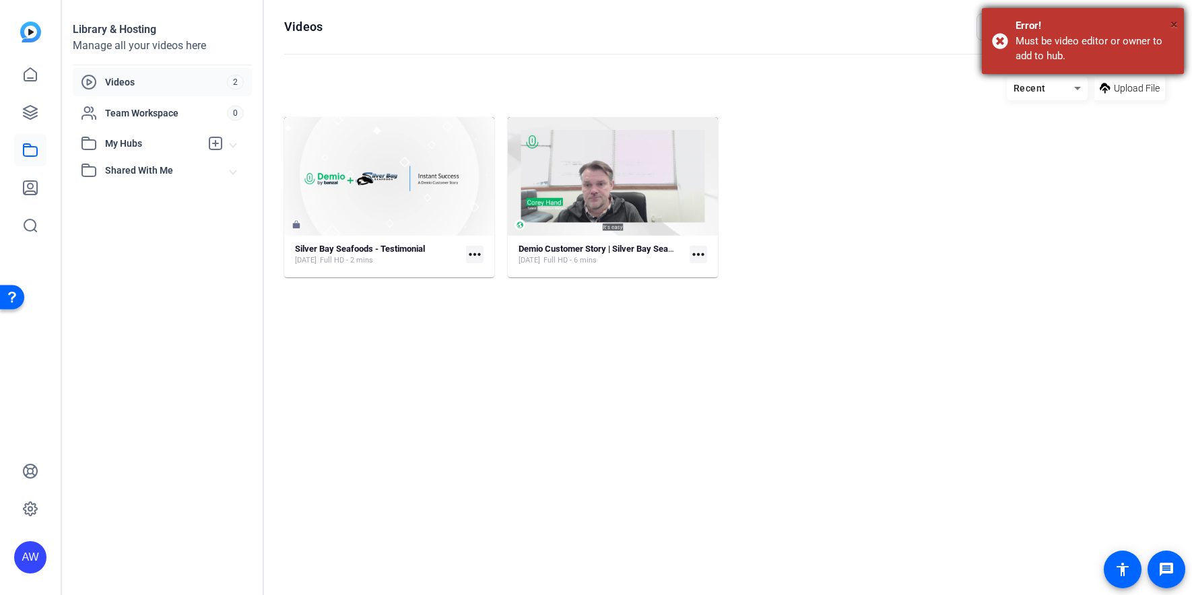
click at [1172, 26] on span "×" at bounding box center [1173, 24] width 7 height 16
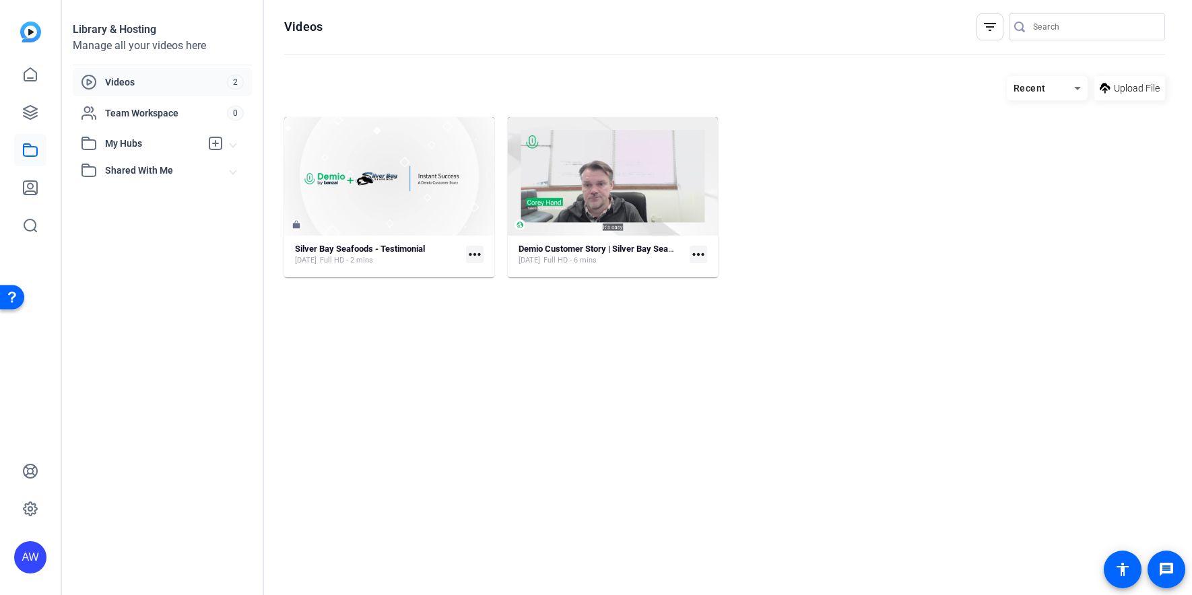
click at [695, 254] on mat-icon "more_horiz" at bounding box center [698, 255] width 18 height 18
click at [695, 253] on div at bounding box center [596, 297] width 1192 height 595
click at [38, 120] on link at bounding box center [30, 112] width 32 height 32
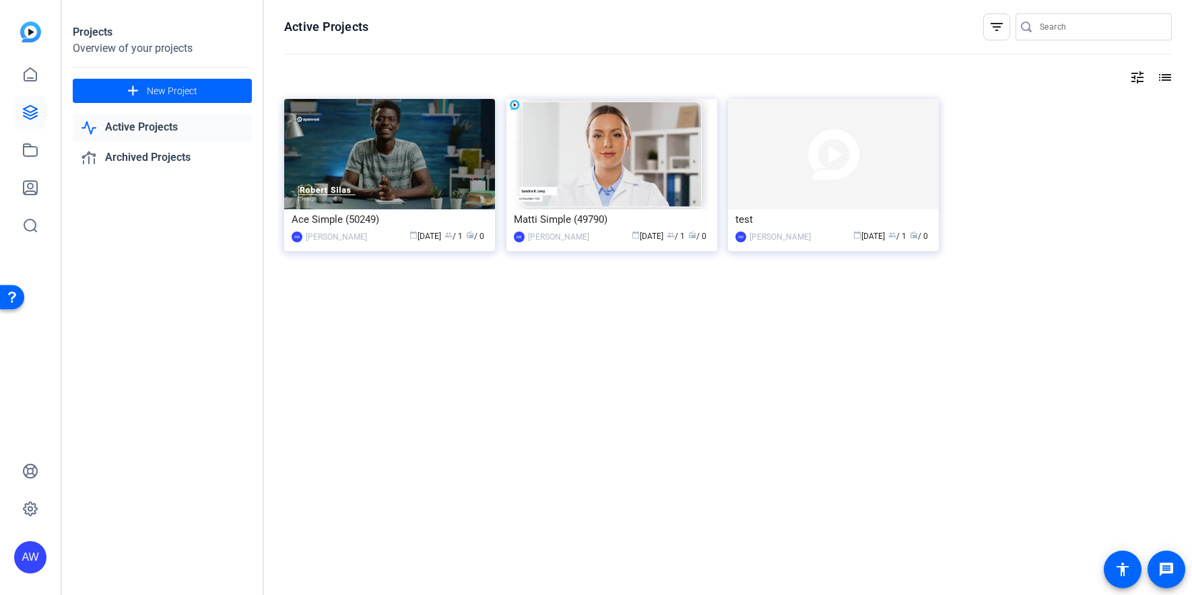
click at [168, 128] on link "Active Projects" at bounding box center [162, 128] width 179 height 28
click at [33, 156] on icon at bounding box center [30, 150] width 13 height 12
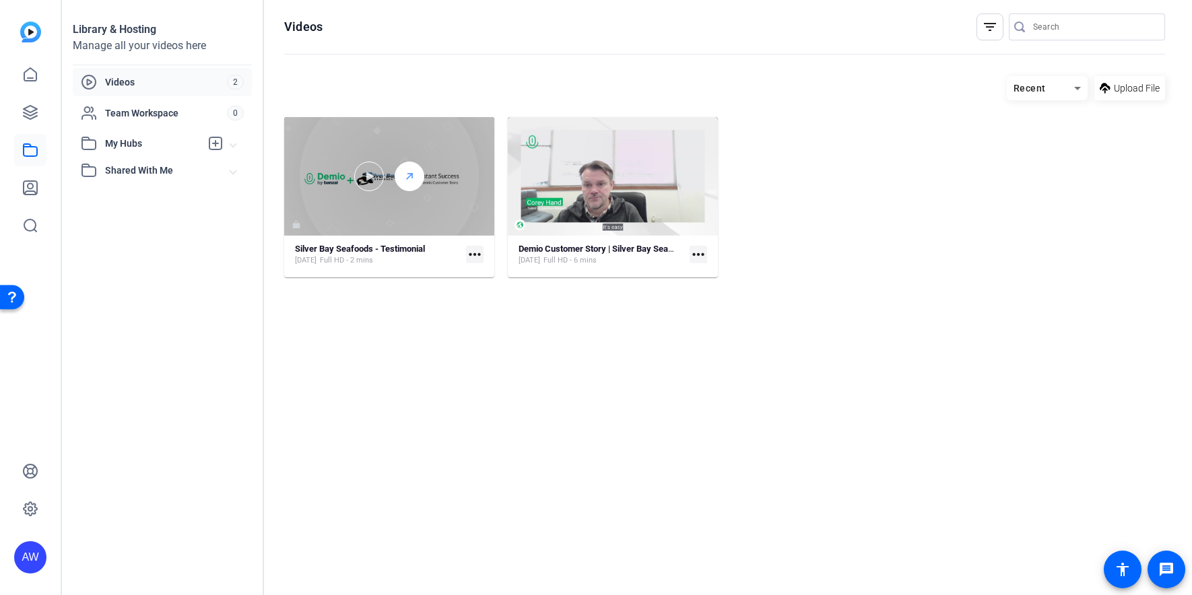
click at [406, 169] on icon at bounding box center [409, 176] width 11 height 16
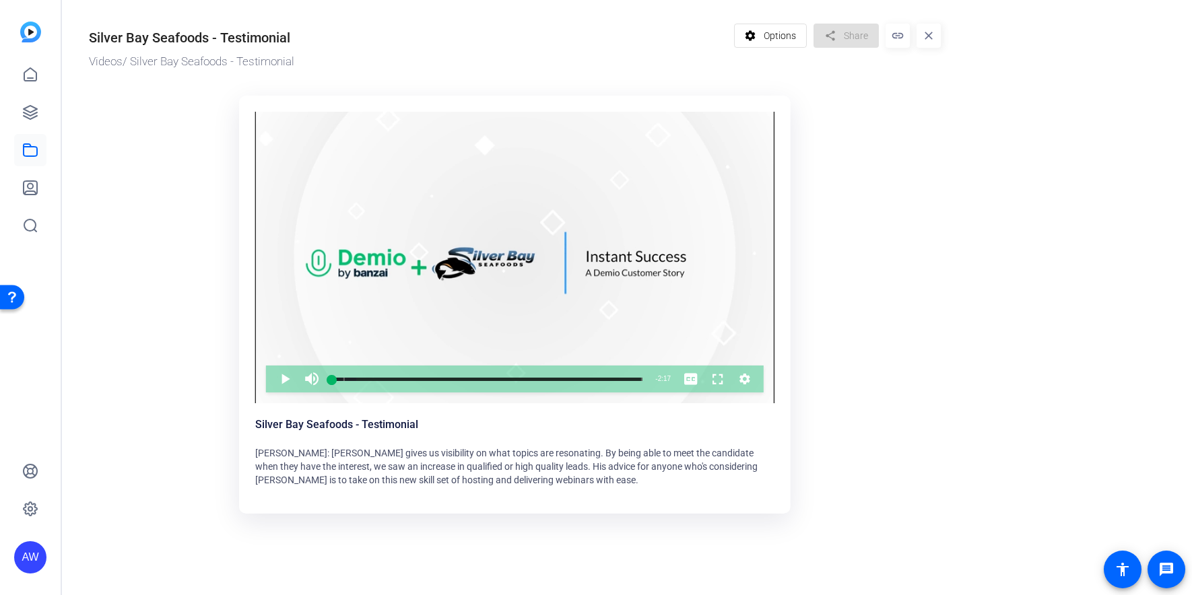
click at [804, 37] on span at bounding box center [771, 36] width 72 height 32
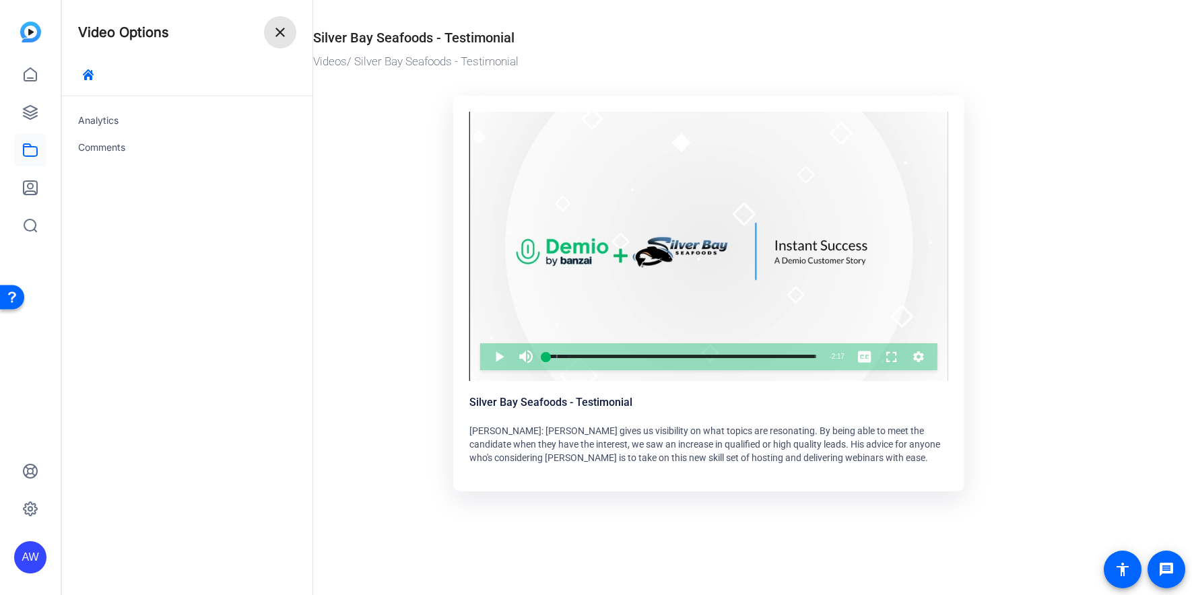
click at [285, 32] on mat-icon "close" at bounding box center [280, 32] width 16 height 16
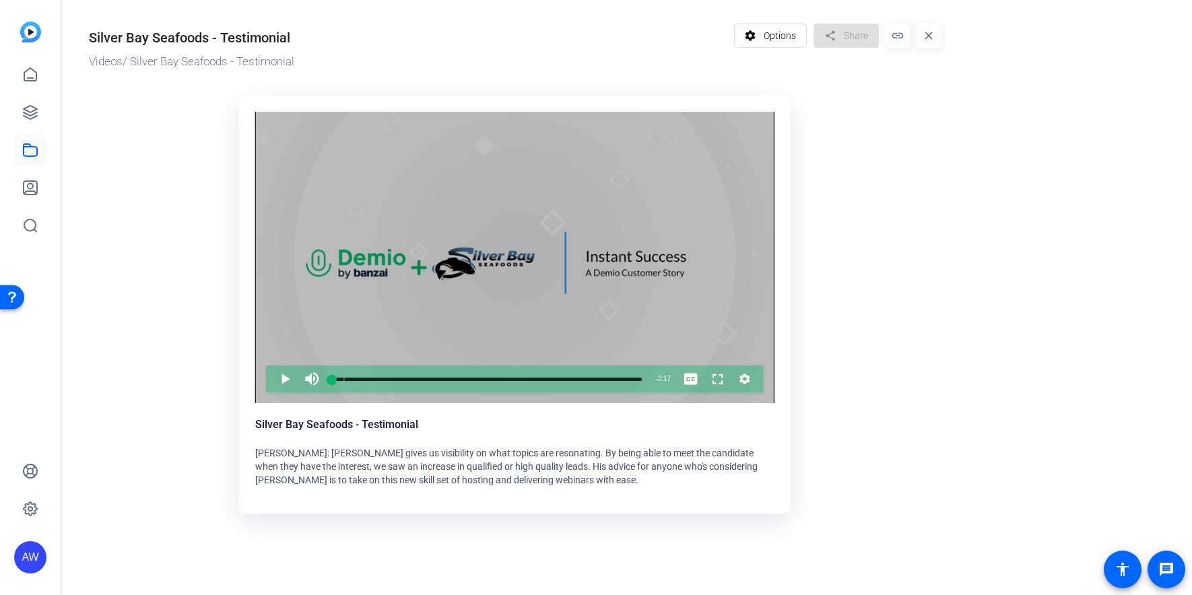
click at [746, 382] on icon "Video Player" at bounding box center [744, 379] width 11 height 11
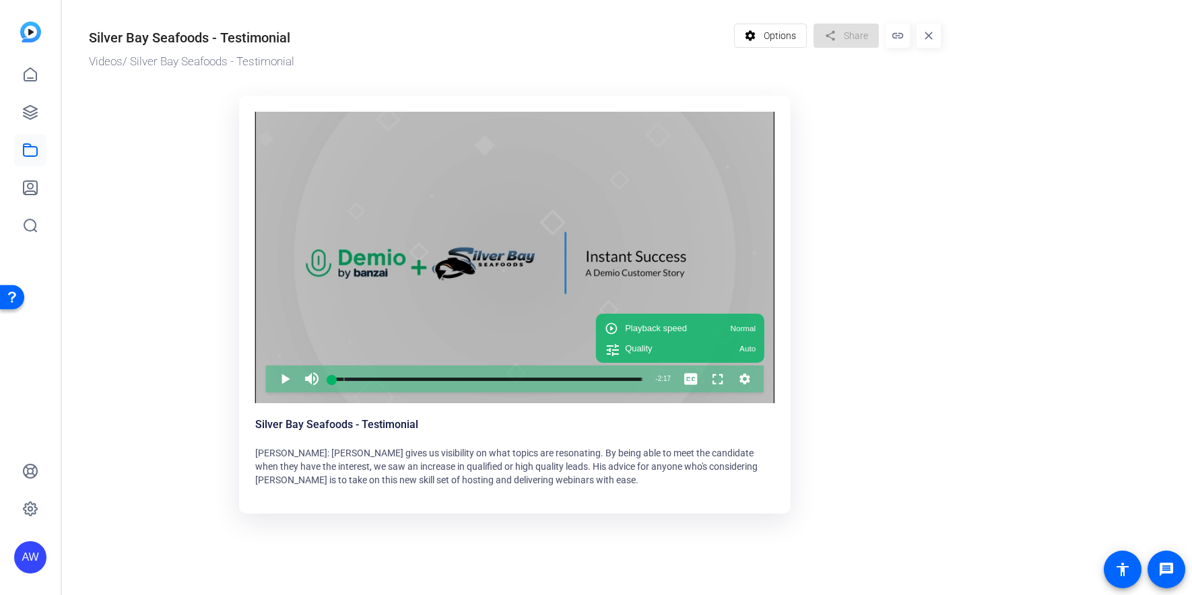
click at [745, 382] on icon "Video Player" at bounding box center [744, 379] width 11 height 11
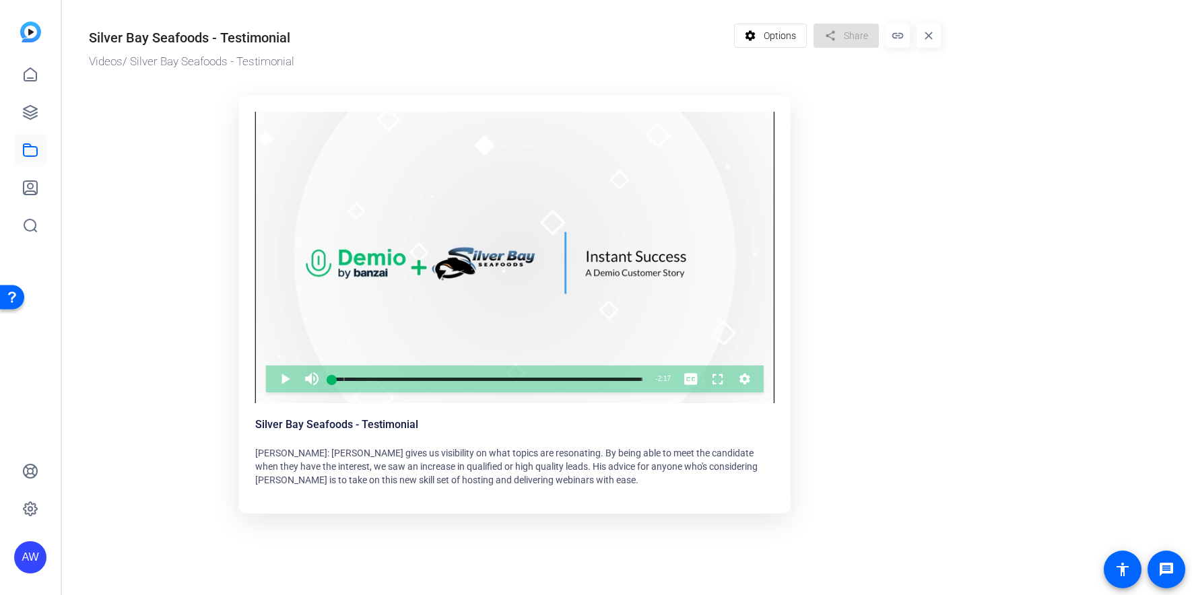
click at [950, 288] on div "Silver Bay Seafoods - Testimonial Videos / Silver Bay Seafoods - Testimonial se…" at bounding box center [508, 267] width 892 height 535
click at [928, 36] on mat-icon "close" at bounding box center [928, 36] width 24 height 24
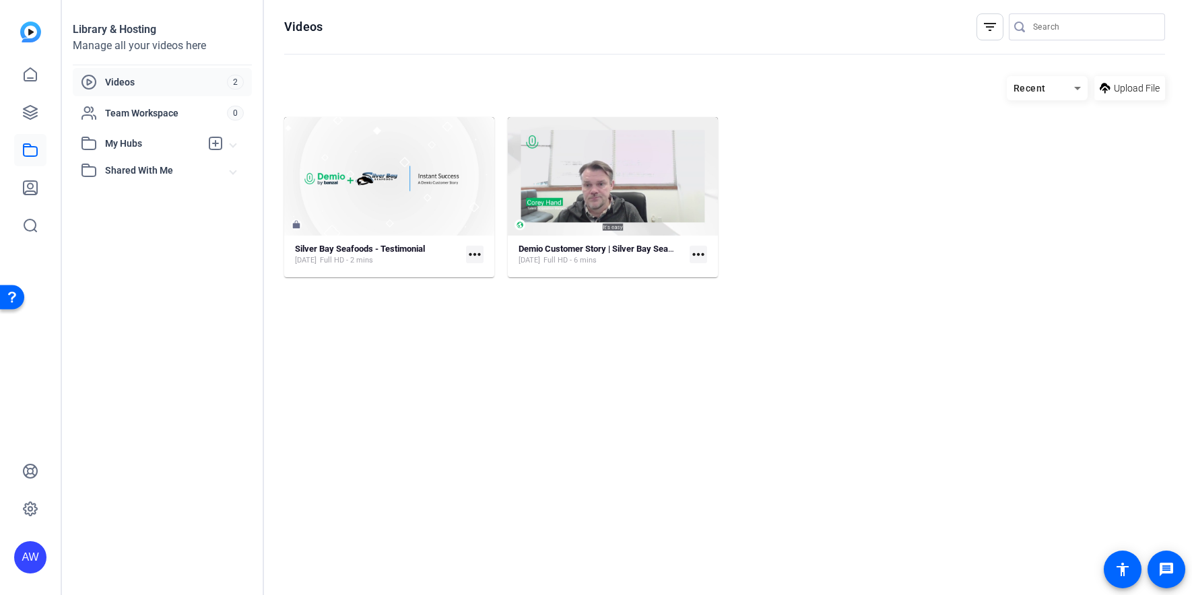
click at [238, 139] on mat-expansion-panel-header "My Hubs" at bounding box center [162, 143] width 179 height 27
click at [230, 168] on span at bounding box center [232, 171] width 5 height 14
click at [233, 146] on span at bounding box center [232, 144] width 5 height 14
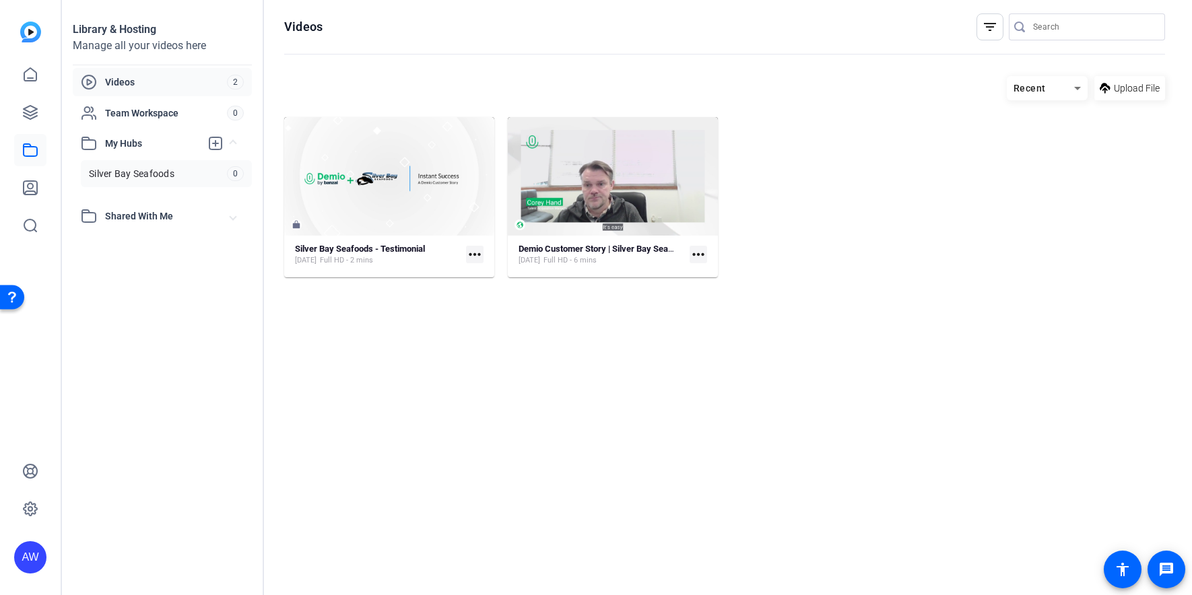
click at [146, 172] on span "Silver Bay Seafoods" at bounding box center [132, 173] width 86 height 13
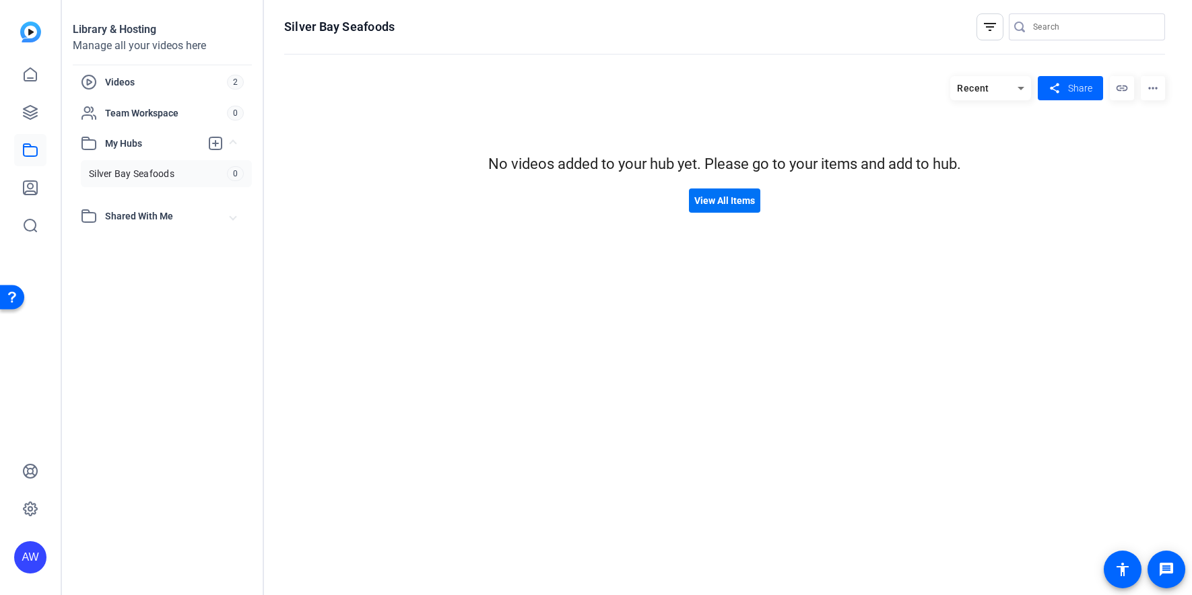
click at [718, 208] on span at bounding box center [724, 200] width 71 height 32
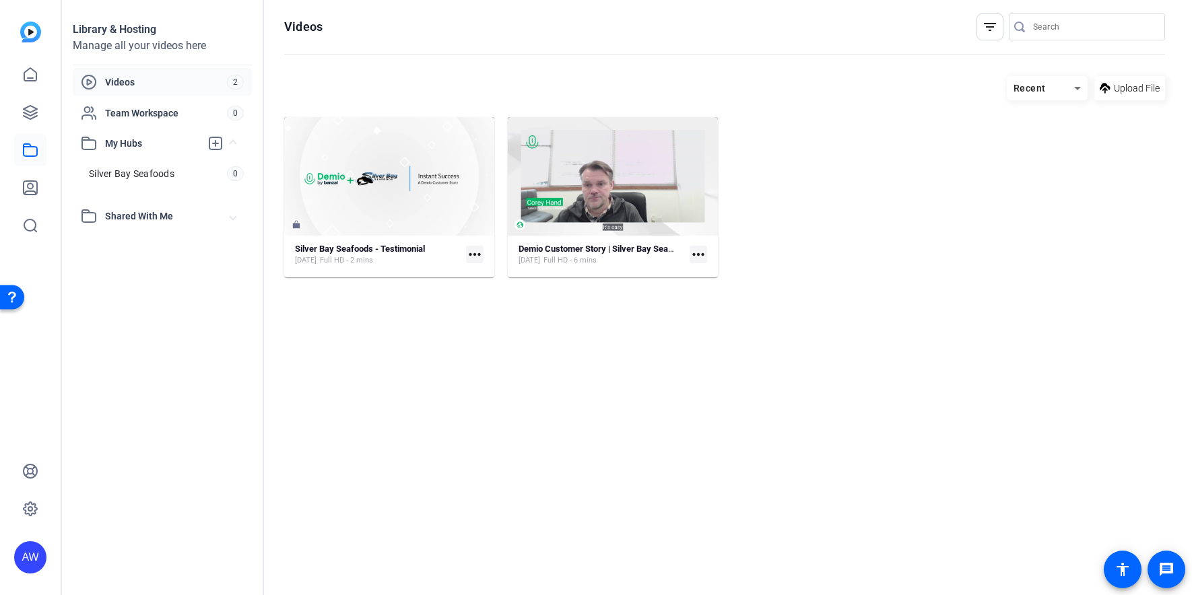
click at [685, 254] on div "Demio Customer Story | Silver Bay Seafoods [DATE] Full HD - 6 mins more_horiz" at bounding box center [612, 255] width 189 height 24
click at [695, 259] on mat-icon "more_horiz" at bounding box center [698, 255] width 18 height 18
click at [682, 162] on div at bounding box center [596, 297] width 1192 height 595
click at [1143, 78] on span at bounding box center [1129, 88] width 71 height 32
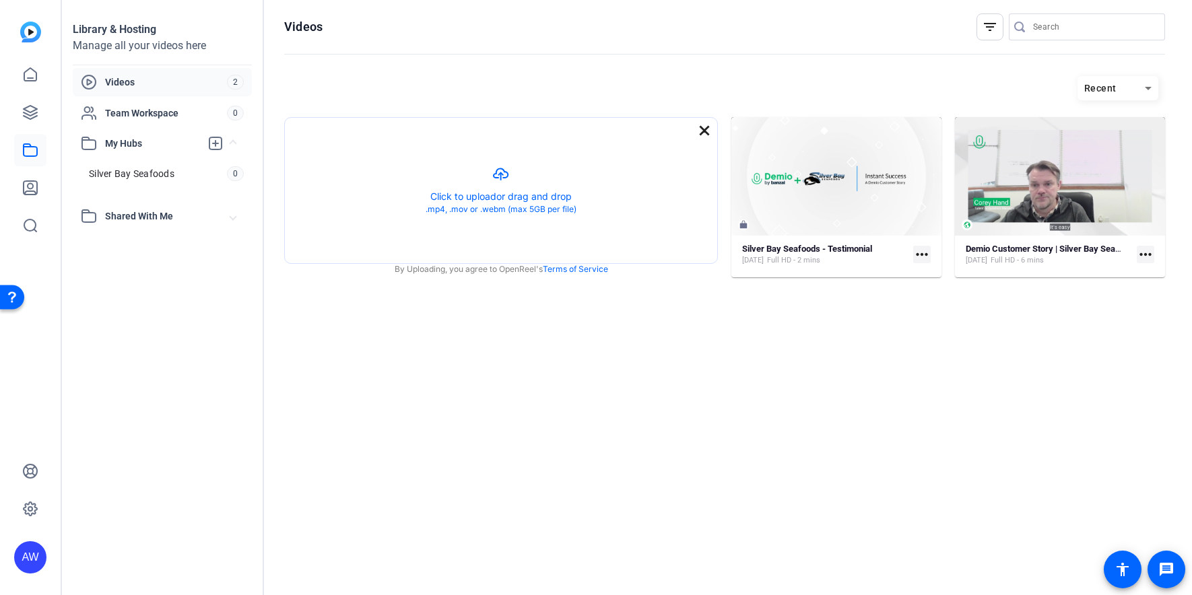
click at [707, 133] on mat-icon "close" at bounding box center [704, 131] width 16 height 16
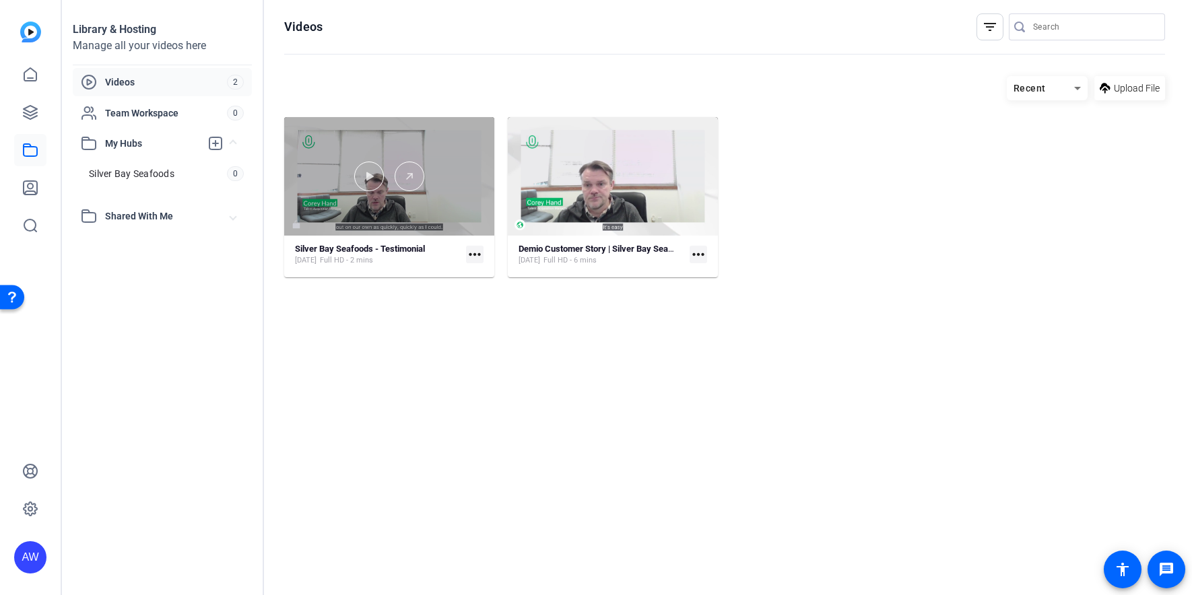
click at [295, 227] on div at bounding box center [389, 176] width 210 height 118
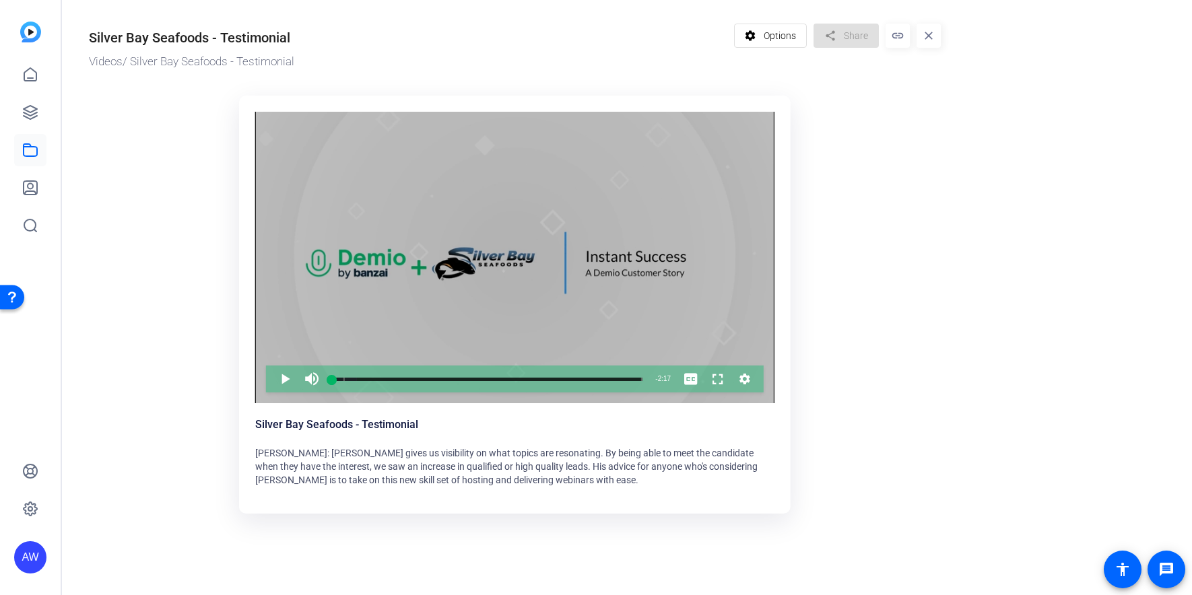
click at [465, 247] on div "Video Player" at bounding box center [514, 258] width 519 height 292
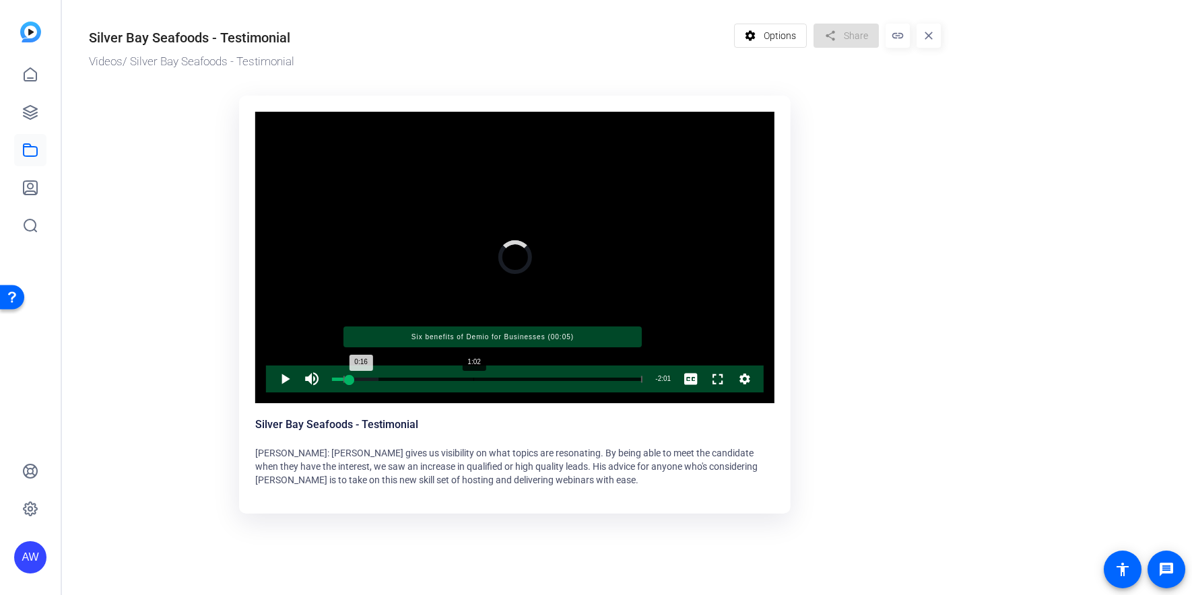
drag, startPoint x: 333, startPoint y: 383, endPoint x: 495, endPoint y: 380, distance: 162.3
click at [495, 380] on div "Loaded : 15.08% 1:02 0:16 Six benefits of Demio for Businesses (00:05)" at bounding box center [487, 379] width 310 height 3
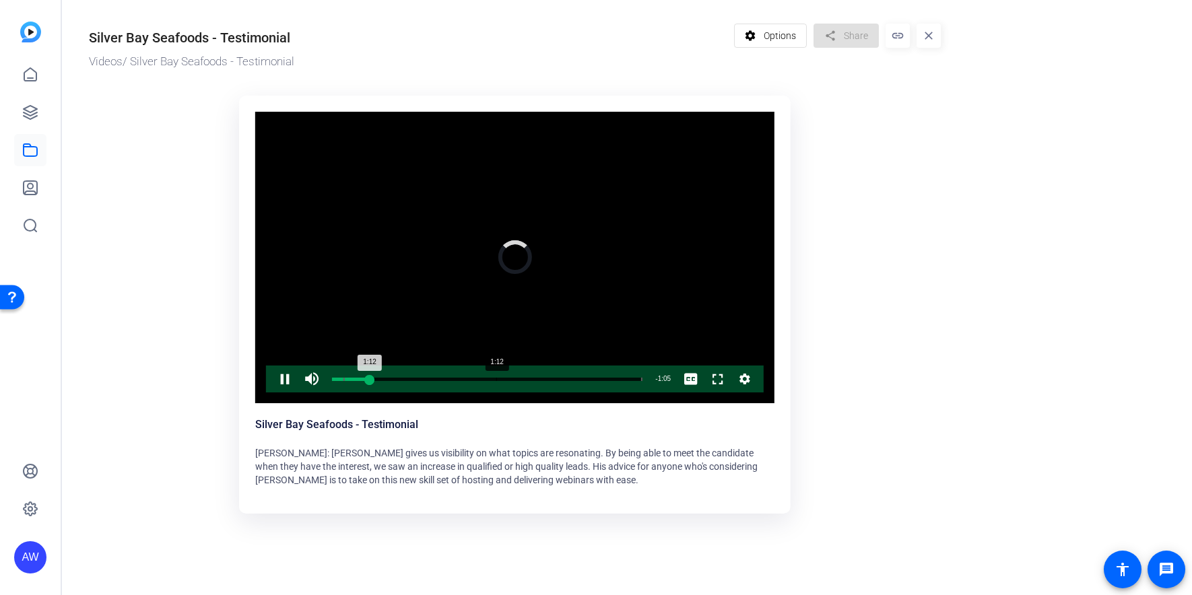
click at [370, 378] on div "1:12" at bounding box center [351, 379] width 38 height 3
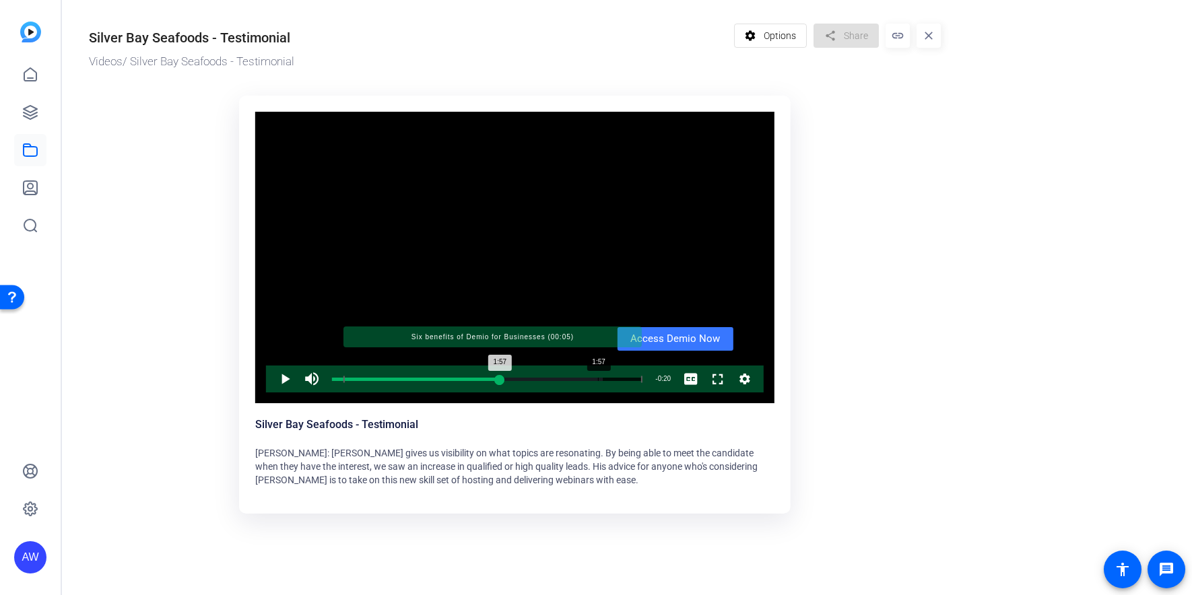
click at [597, 377] on div "Progress Bar" at bounding box center [492, 379] width 299 height 7
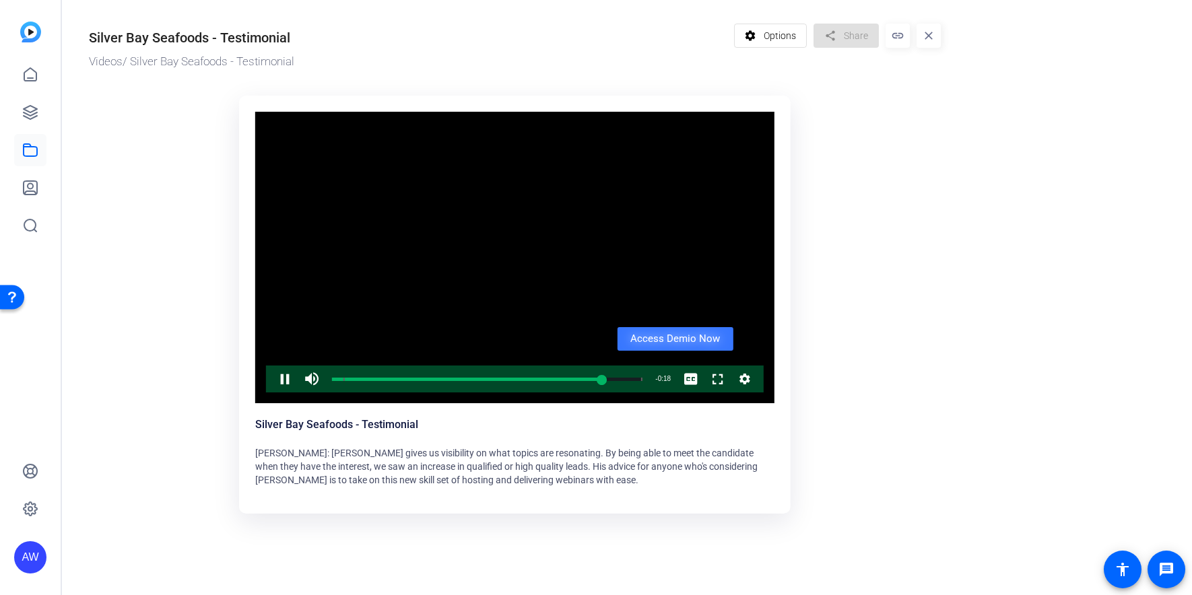
click at [697, 336] on button "Access Demio Now" at bounding box center [675, 339] width 116 height 24
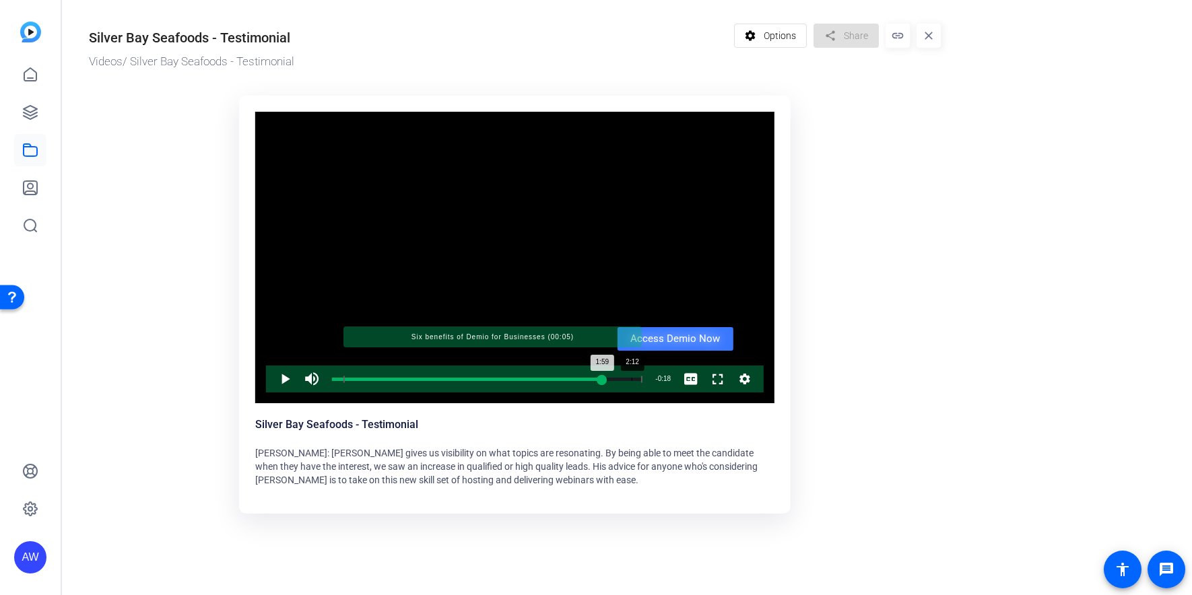
click at [630, 378] on div "Loaded : 100.00% 2:12 1:59 Six benefits of Demio for Businesses (00:05)" at bounding box center [487, 379] width 310 height 3
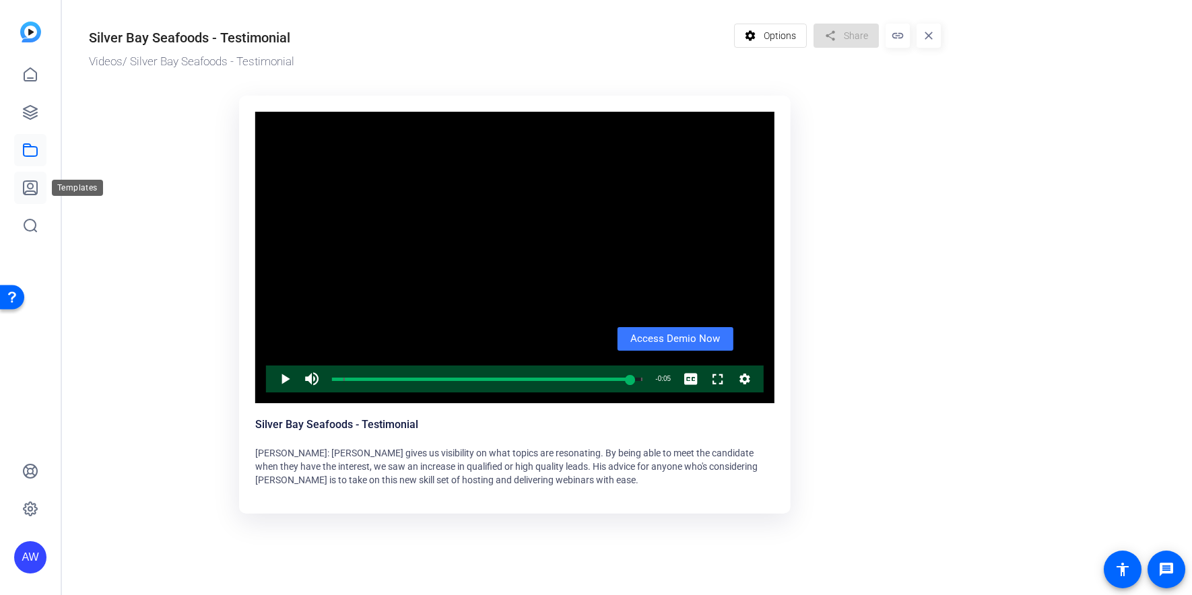
click at [25, 191] on icon at bounding box center [30, 188] width 16 height 16
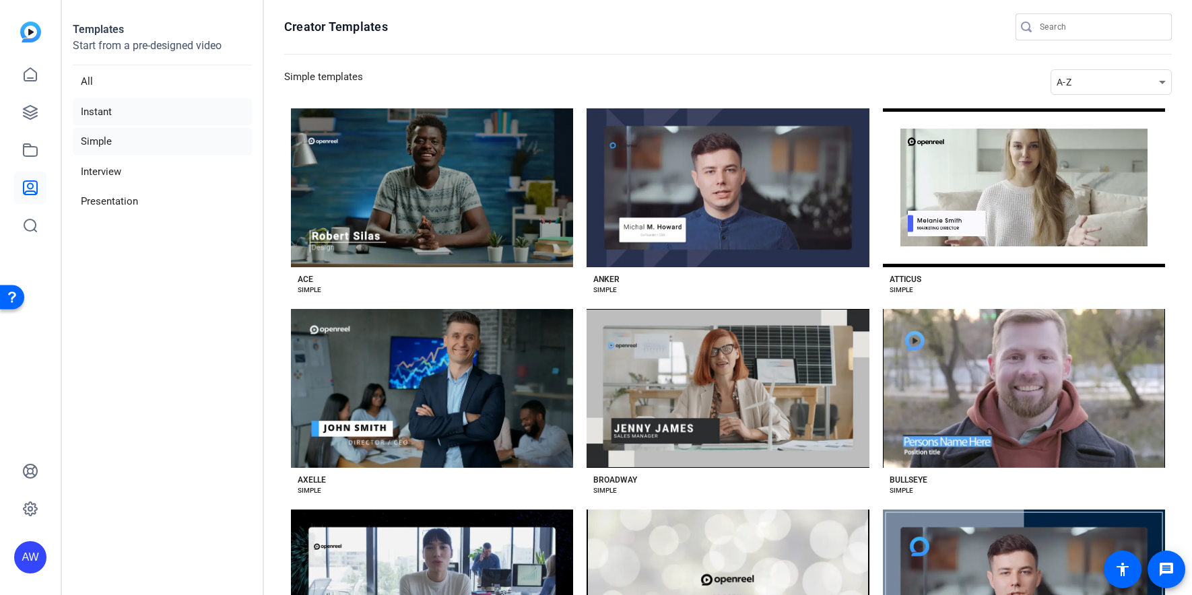
click at [143, 109] on li "Instant" at bounding box center [162, 112] width 179 height 28
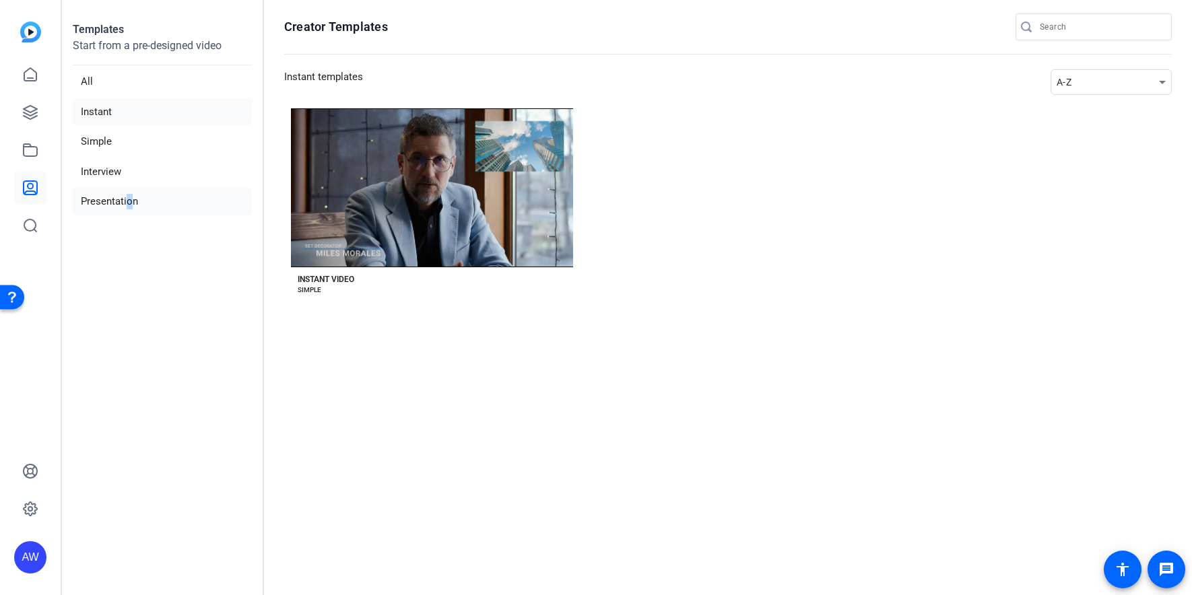
click at [125, 208] on li "Presentation" at bounding box center [162, 202] width 179 height 28
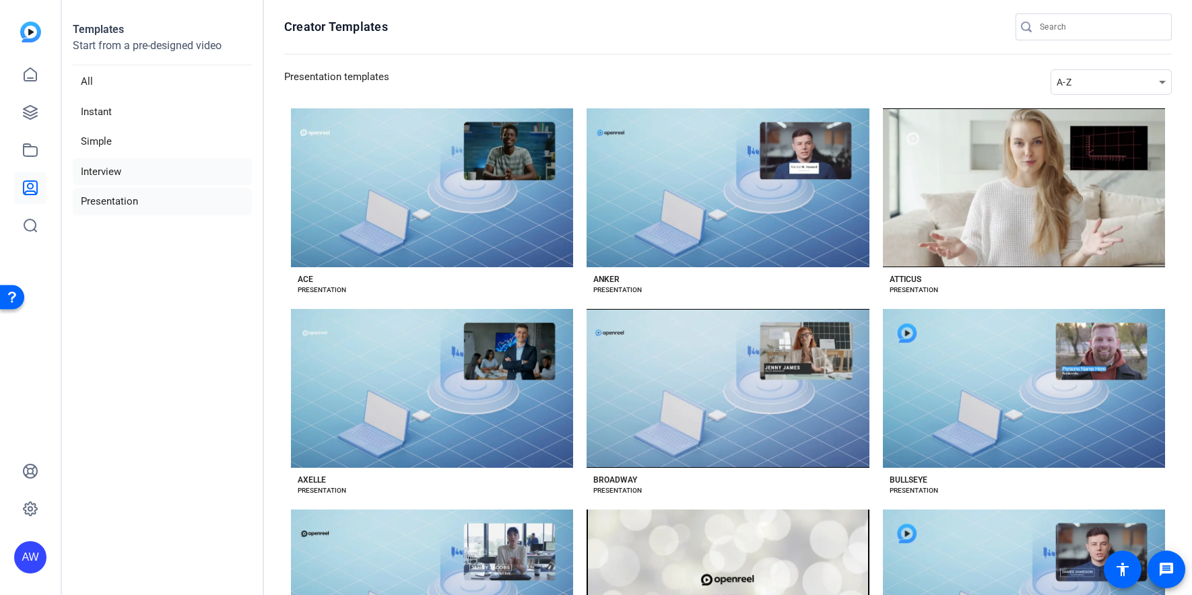
click at [123, 176] on li "Interview" at bounding box center [162, 172] width 179 height 28
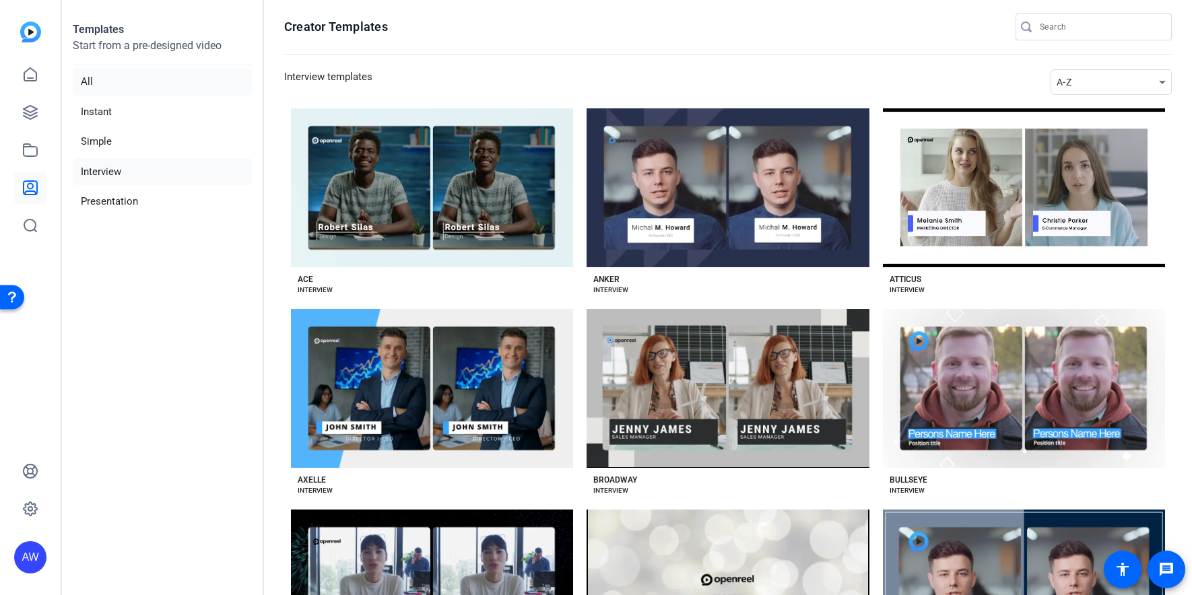
click at [122, 88] on li "All" at bounding box center [162, 82] width 179 height 28
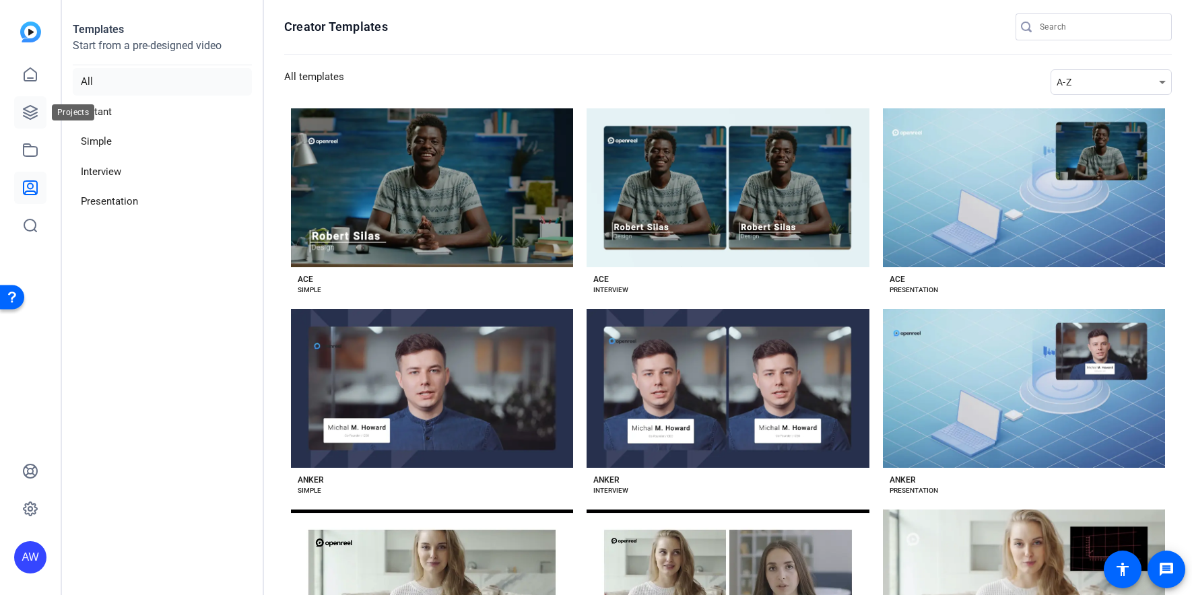
click at [28, 112] on icon at bounding box center [30, 112] width 16 height 16
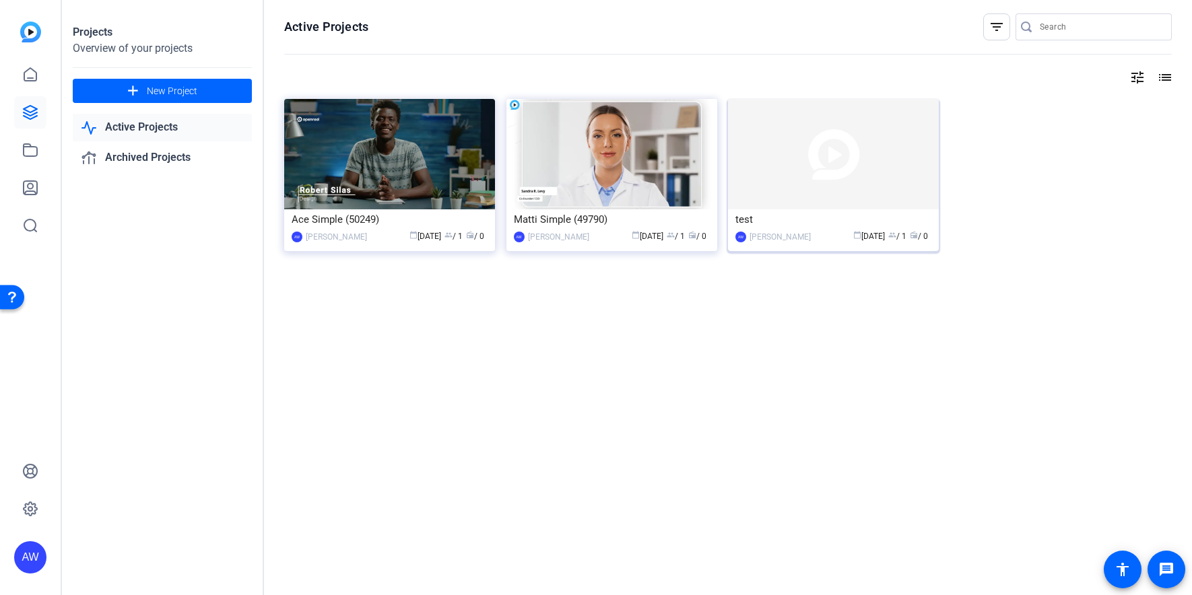
click at [807, 158] on img at bounding box center [833, 154] width 211 height 110
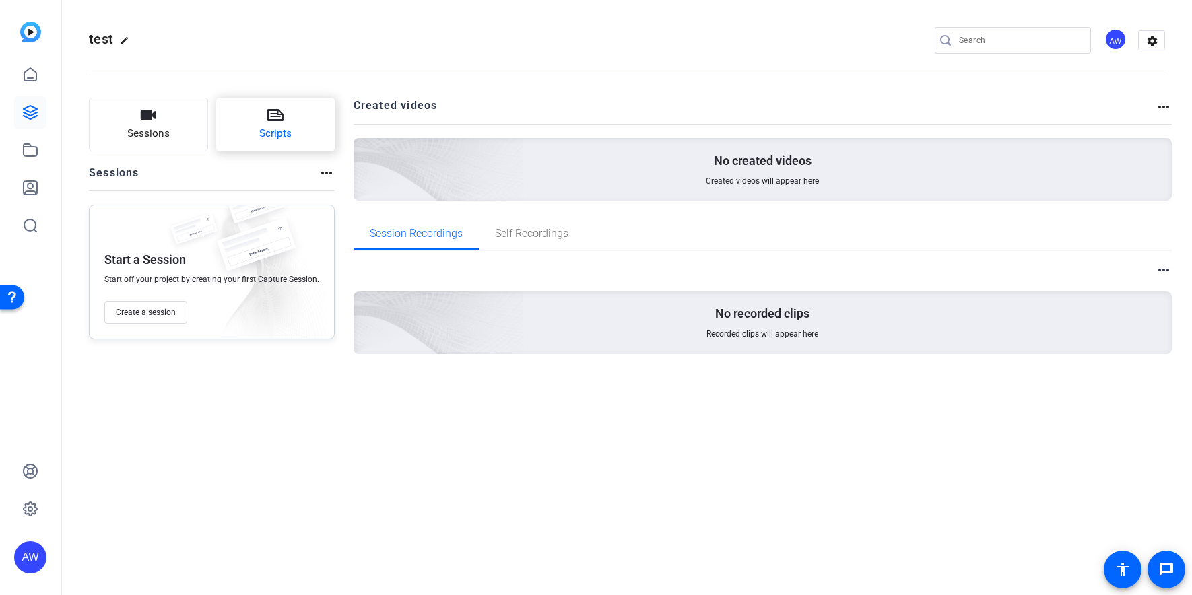
click at [303, 136] on button "Scripts" at bounding box center [275, 125] width 119 height 54
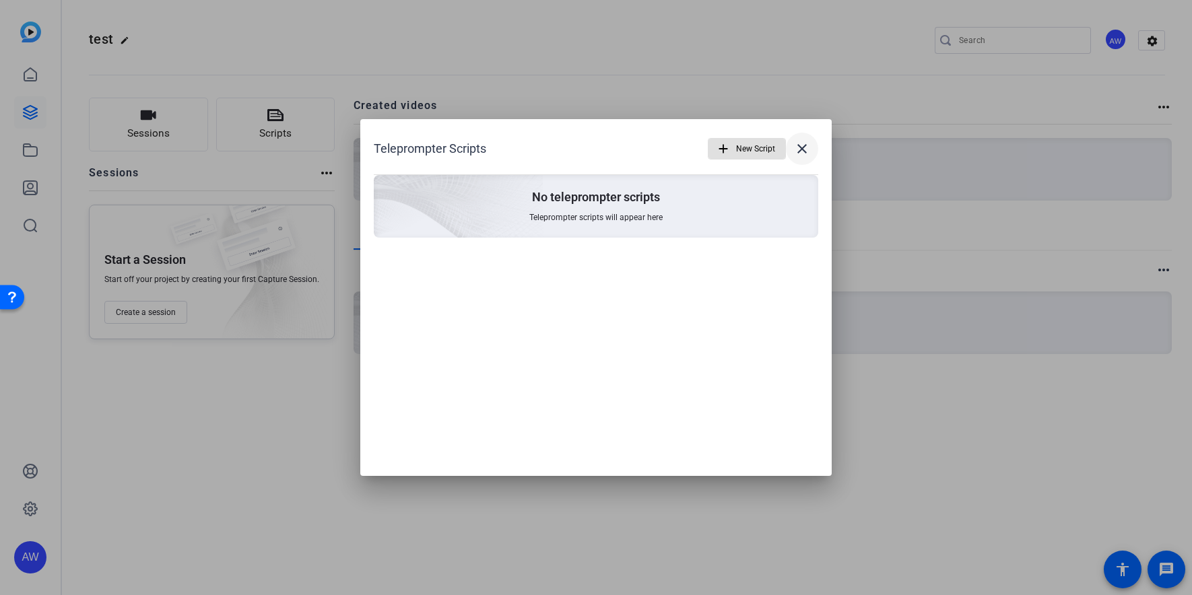
click at [805, 143] on mat-icon "close" at bounding box center [802, 149] width 16 height 16
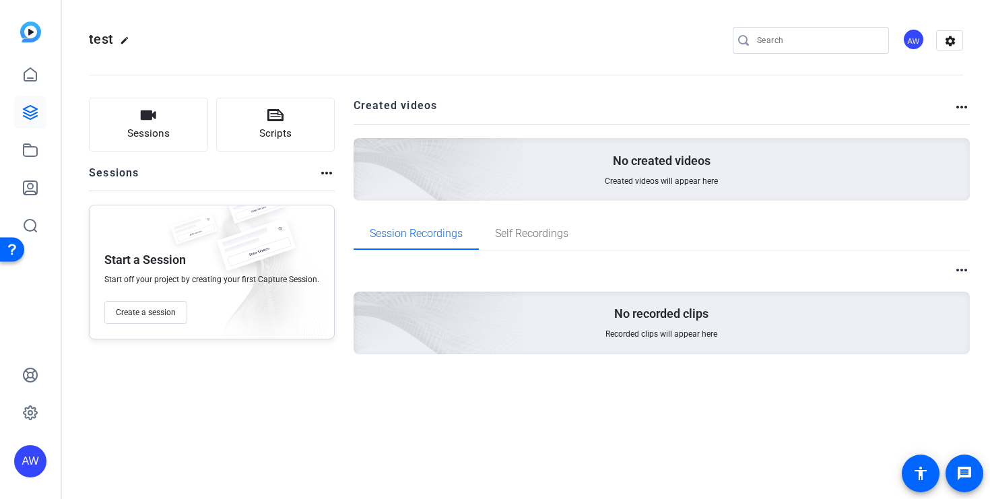
click at [22, 464] on div "AW" at bounding box center [30, 461] width 32 height 32
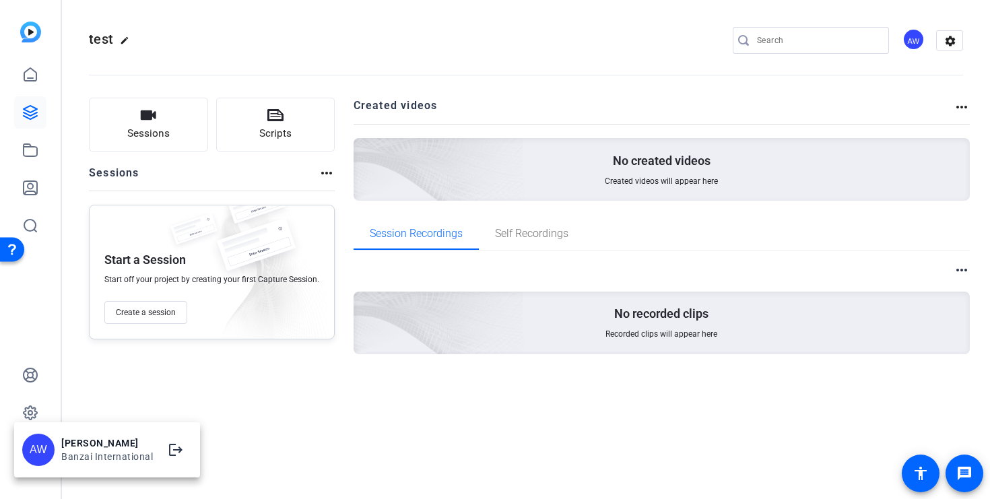
click at [120, 454] on div "Banzai International" at bounding box center [107, 456] width 92 height 13
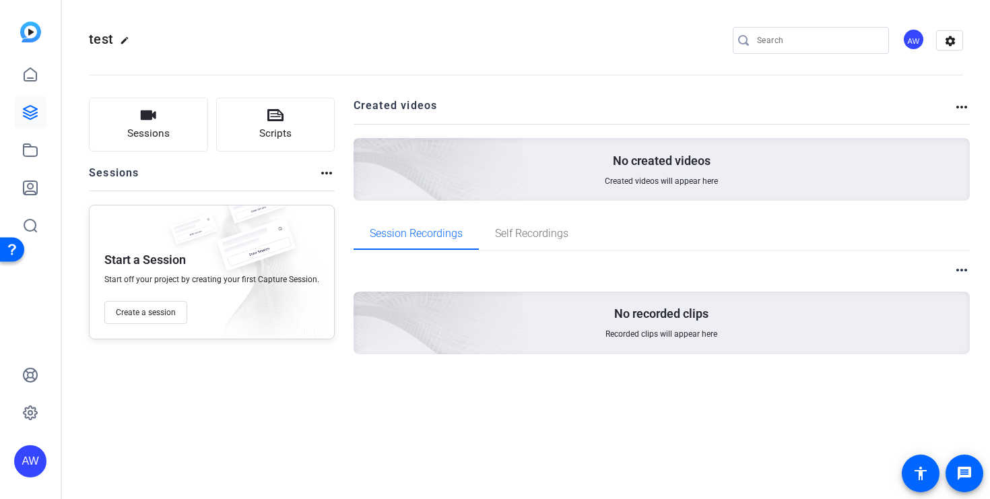
click at [28, 456] on div "AW" at bounding box center [30, 461] width 32 height 32
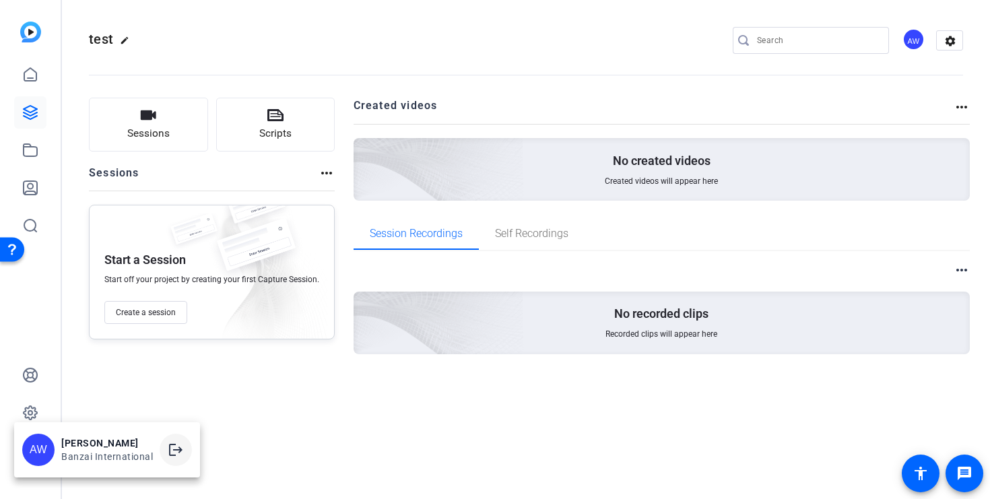
click at [179, 447] on mat-icon "logout" at bounding box center [176, 450] width 16 height 16
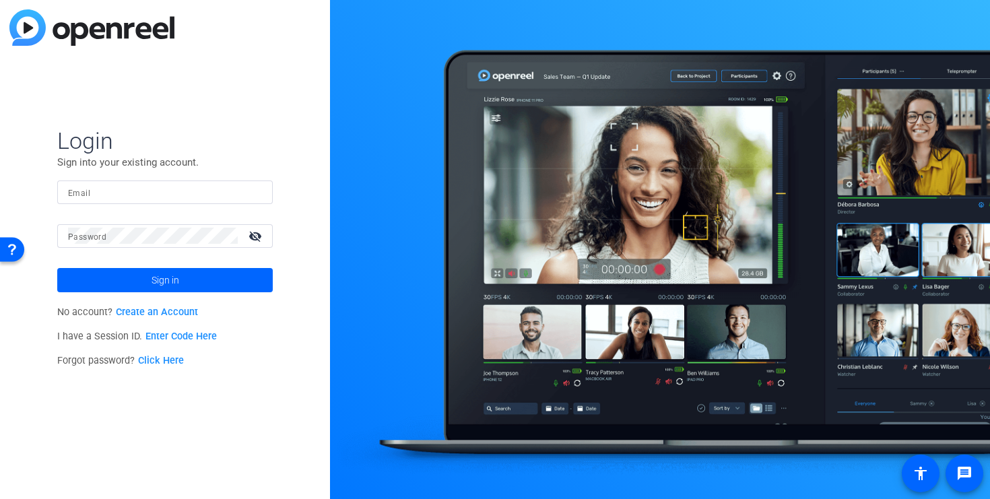
type input "[PERSON_NAME][EMAIL_ADDRESS][PERSON_NAME][DOMAIN_NAME]"
click at [162, 282] on span "Sign in" at bounding box center [165, 280] width 28 height 34
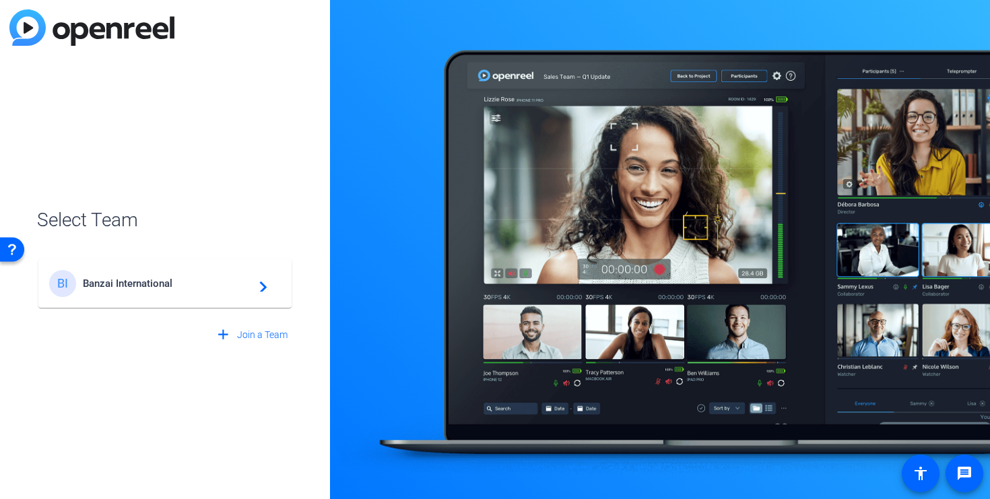
click at [162, 282] on span "Banzai International" at bounding box center [167, 283] width 168 height 12
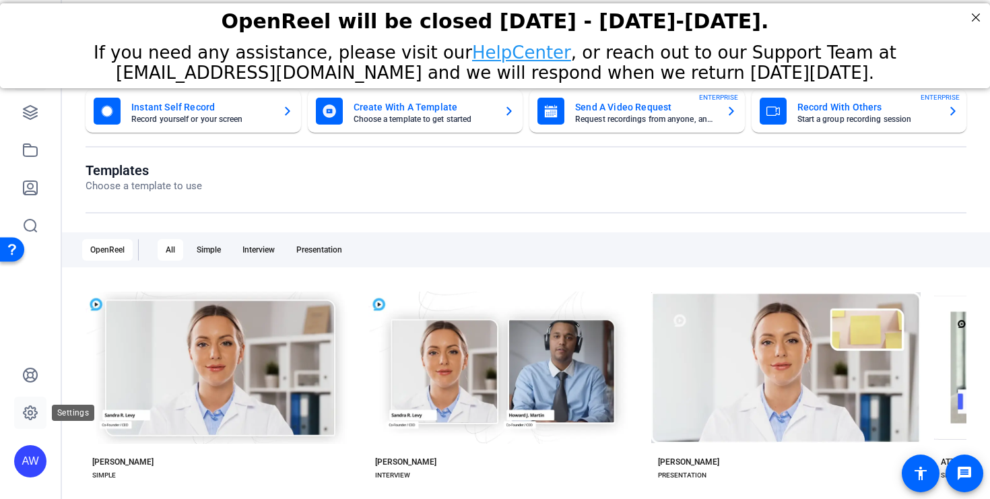
click at [39, 408] on link at bounding box center [30, 413] width 32 height 32
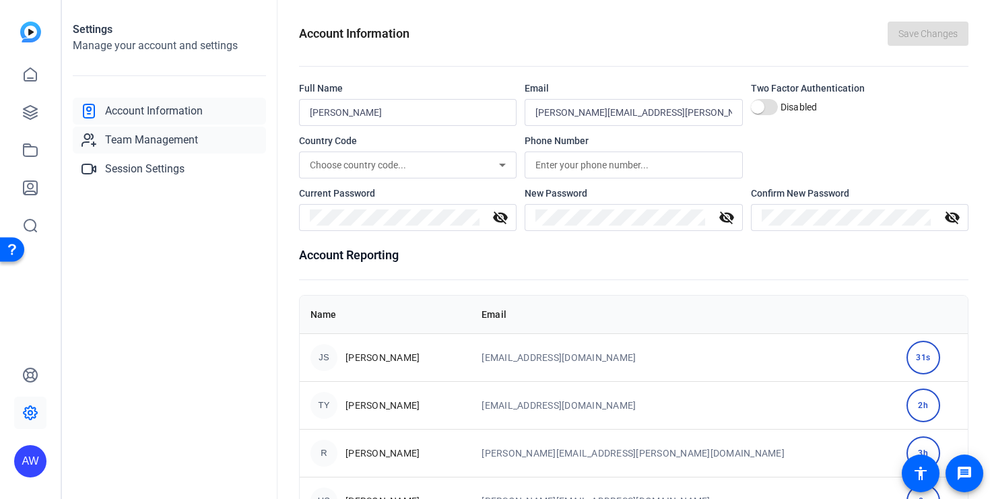
click at [195, 140] on span "Team Management" at bounding box center [151, 140] width 93 height 16
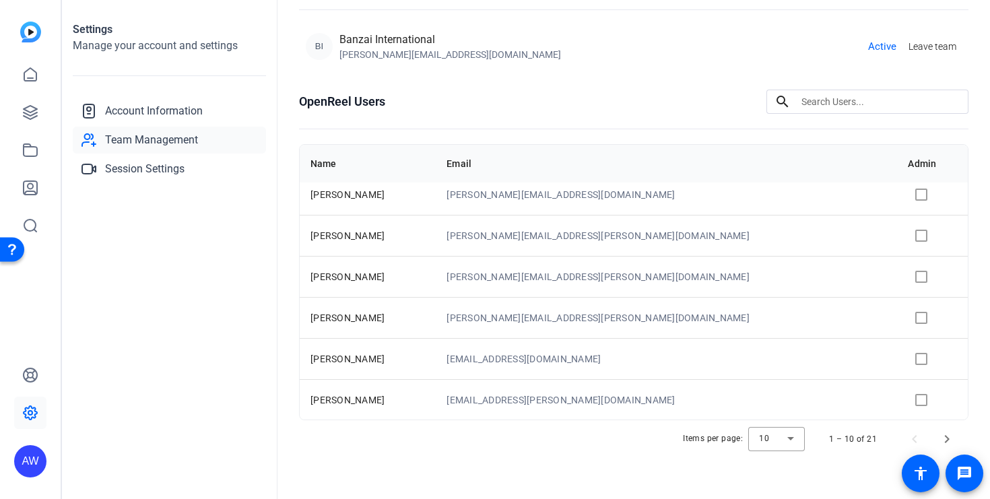
scroll to position [113, 0]
click at [938, 435] on span "Next page" at bounding box center [946, 438] width 32 height 32
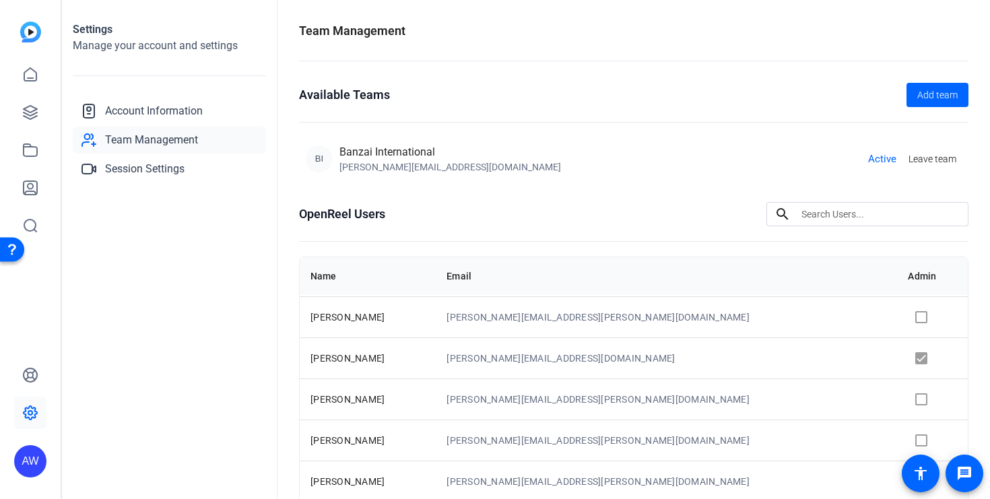
scroll to position [129, 0]
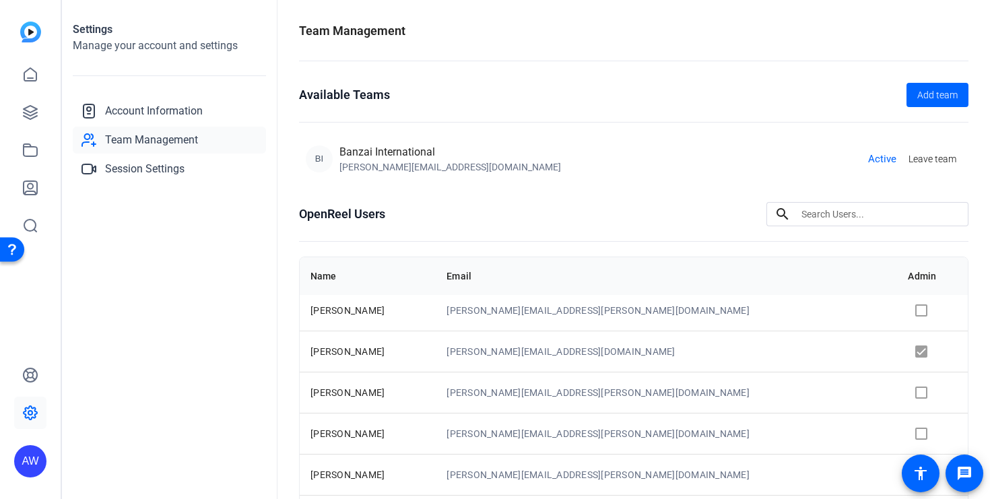
click at [897, 397] on td at bounding box center [932, 392] width 71 height 41
click at [897, 393] on td at bounding box center [932, 392] width 71 height 41
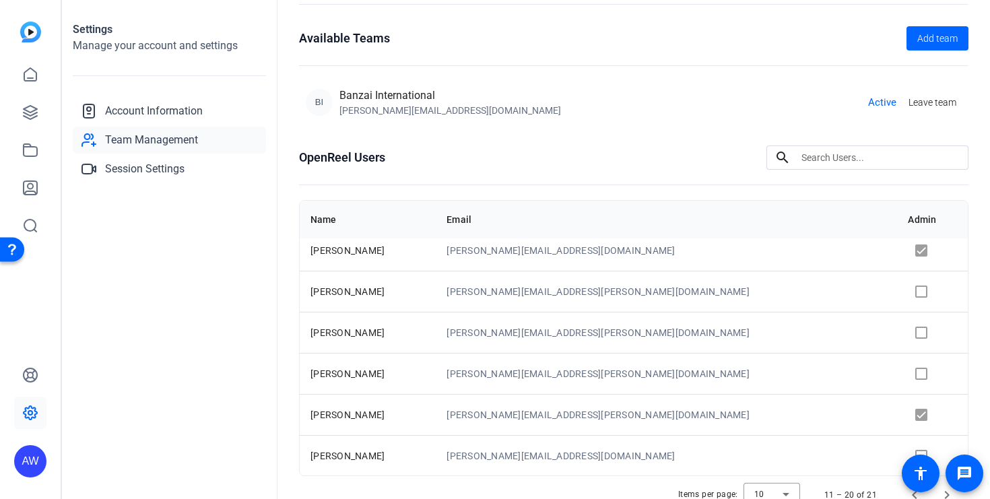
scroll to position [113, 0]
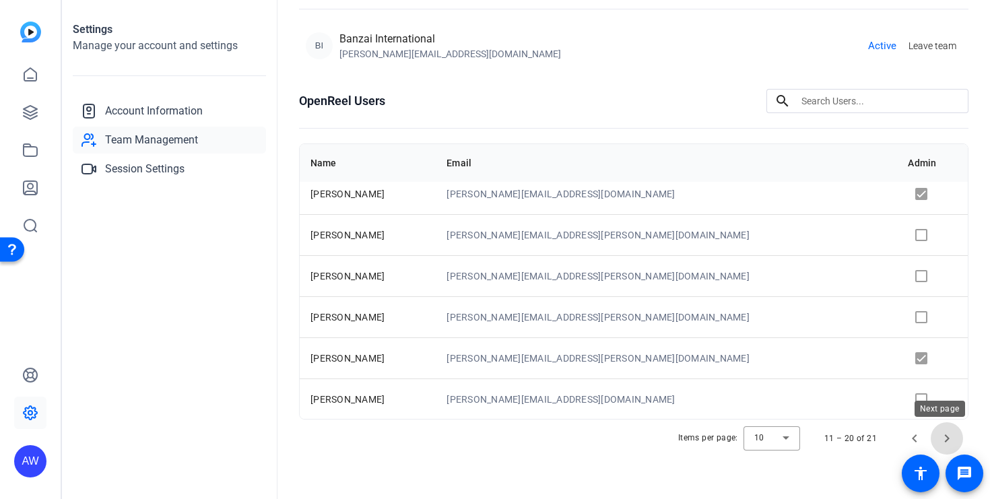
click at [944, 438] on span "Next page" at bounding box center [946, 438] width 32 height 32
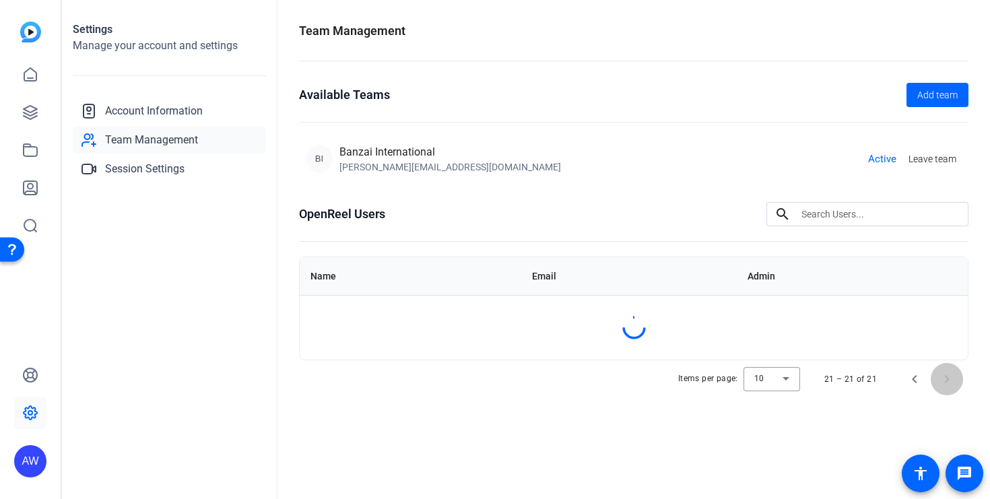
scroll to position [0, 0]
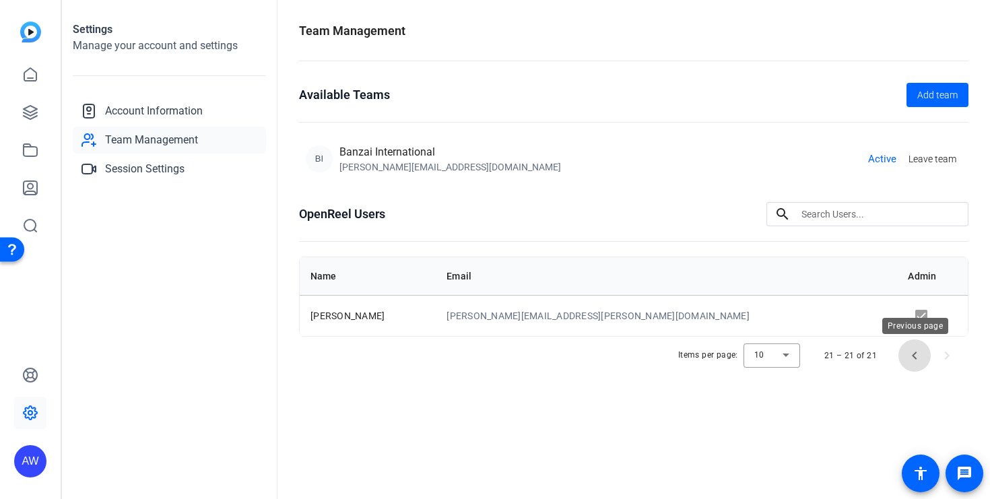
click at [917, 354] on span "Previous page" at bounding box center [914, 355] width 32 height 32
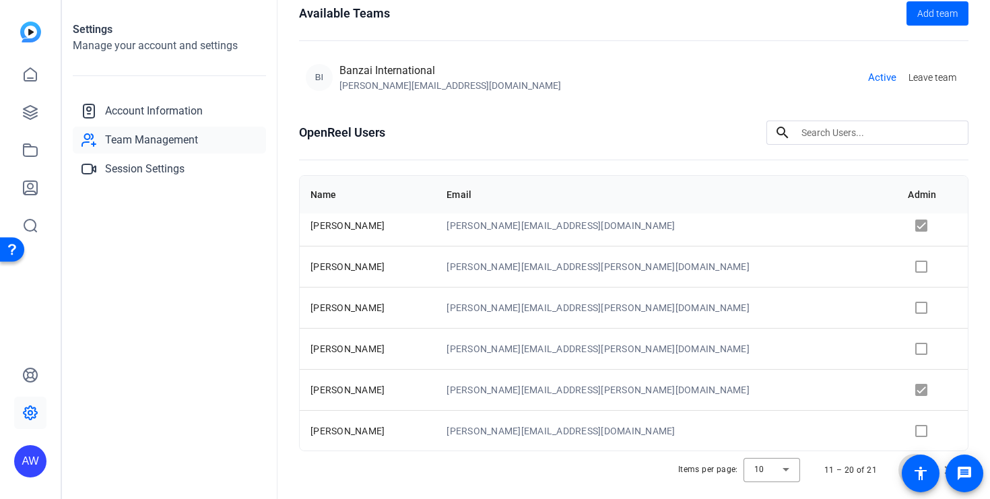
scroll to position [113, 0]
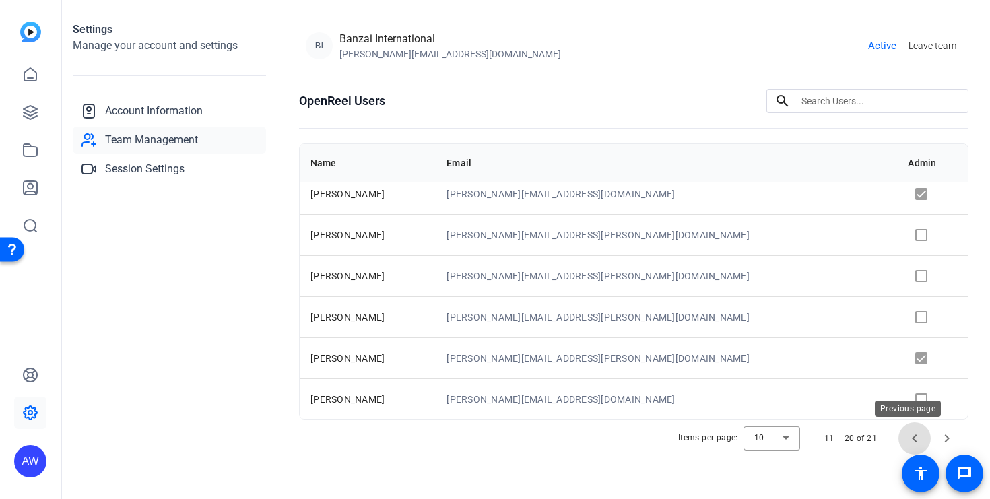
click at [904, 440] on span "Previous page" at bounding box center [914, 438] width 32 height 32
click at [935, 442] on span "Next page" at bounding box center [946, 438] width 32 height 32
click at [950, 434] on span "Next page" at bounding box center [946, 438] width 32 height 32
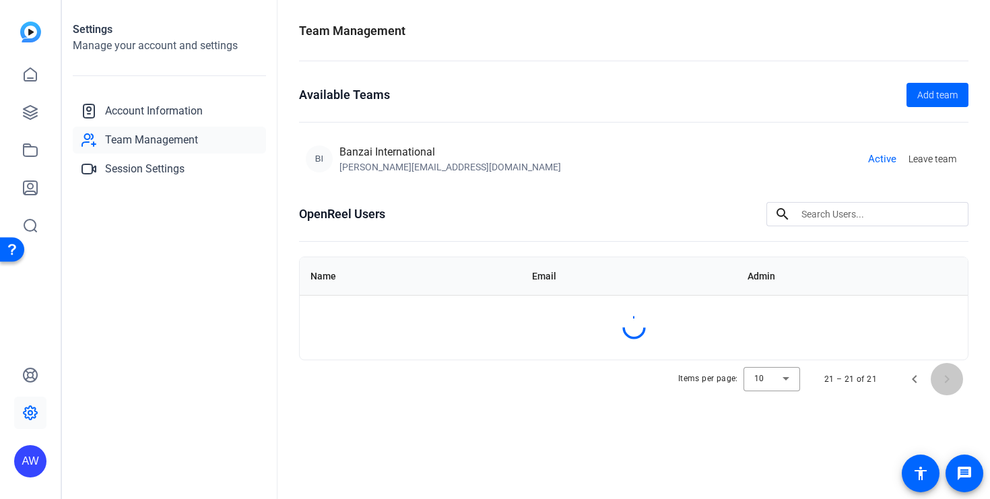
scroll to position [0, 0]
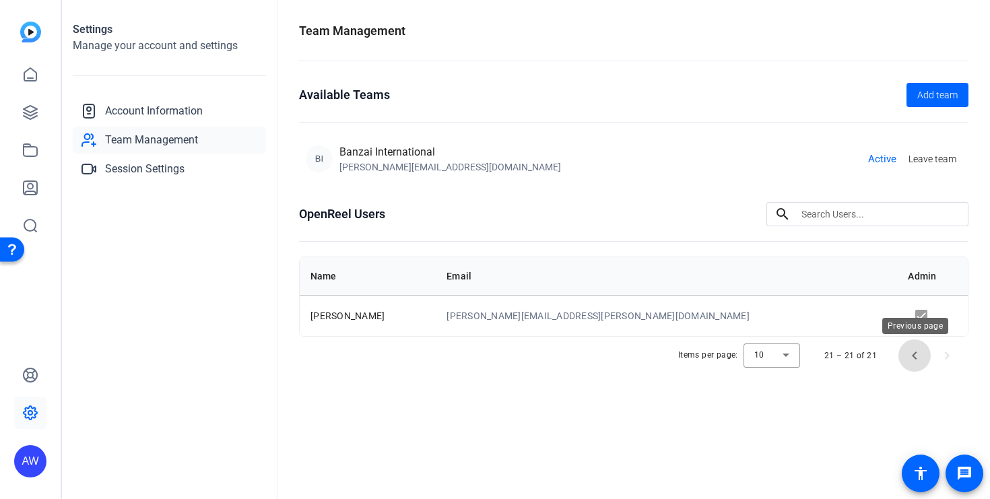
click at [913, 357] on span "Previous page" at bounding box center [914, 355] width 32 height 32
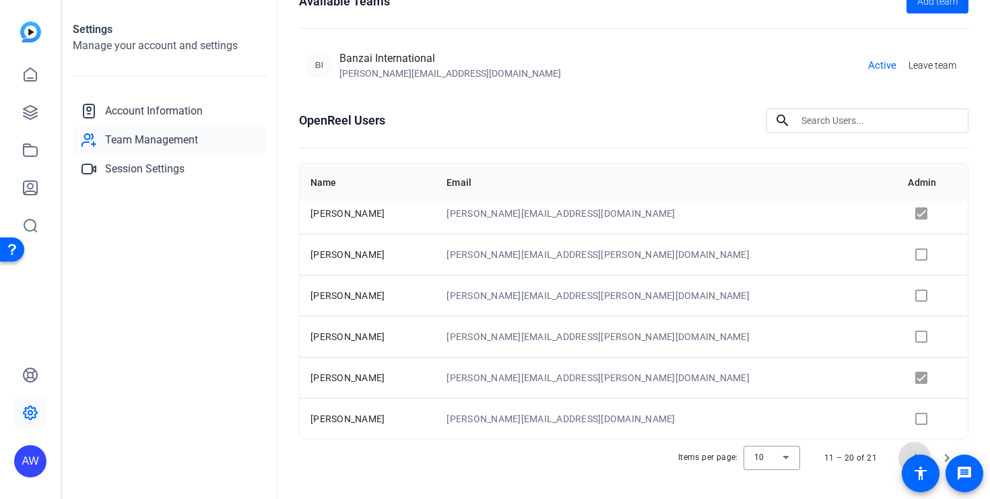
scroll to position [99, 0]
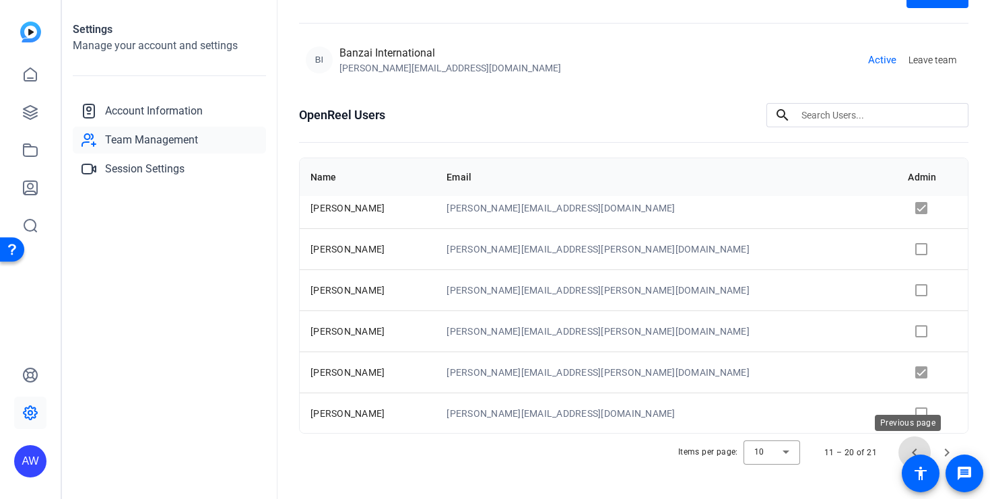
click at [907, 444] on span "Previous page" at bounding box center [914, 452] width 32 height 32
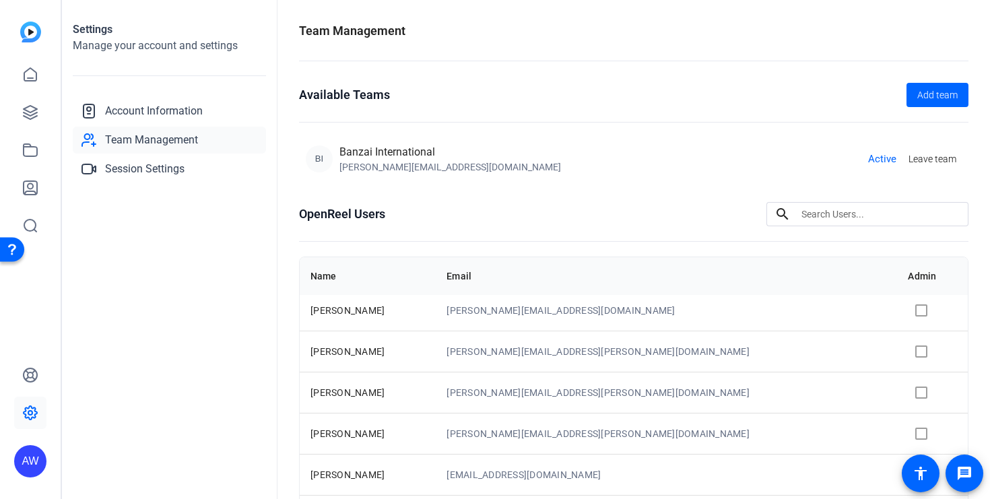
scroll to position [0, 0]
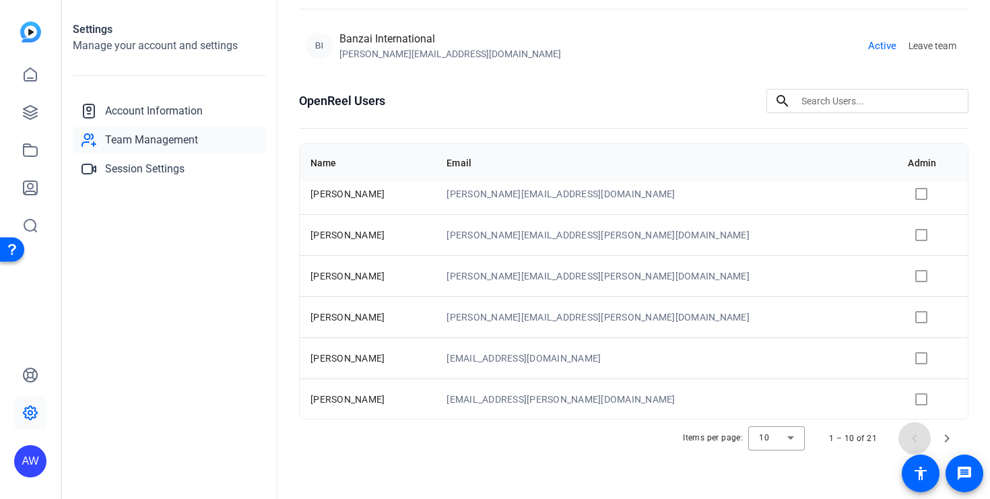
click at [910, 443] on span "Previous page" at bounding box center [914, 438] width 32 height 32
click at [153, 109] on span "Account Information" at bounding box center [154, 111] width 98 height 16
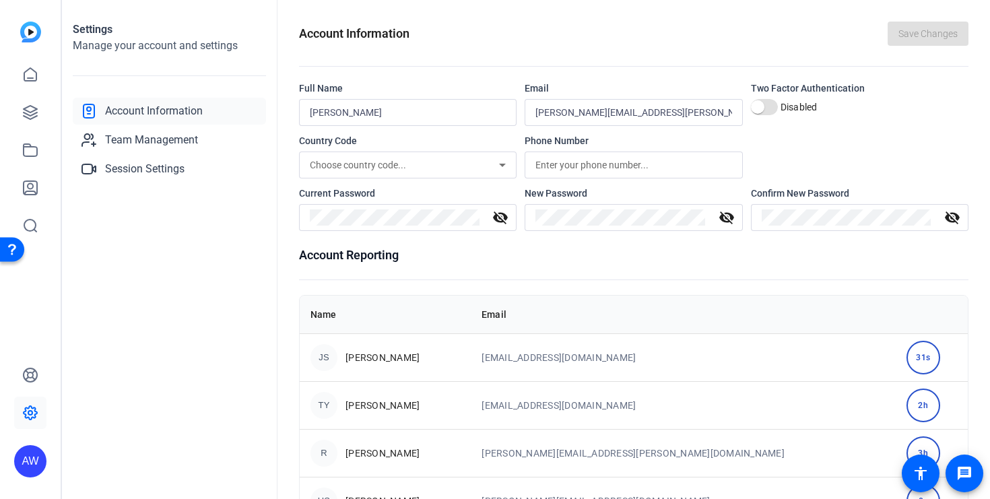
click at [906, 396] on div "2h" at bounding box center [923, 405] width 34 height 34
click at [906, 405] on div "2h" at bounding box center [923, 405] width 34 height 34
click at [906, 359] on div "31s" at bounding box center [923, 358] width 34 height 34
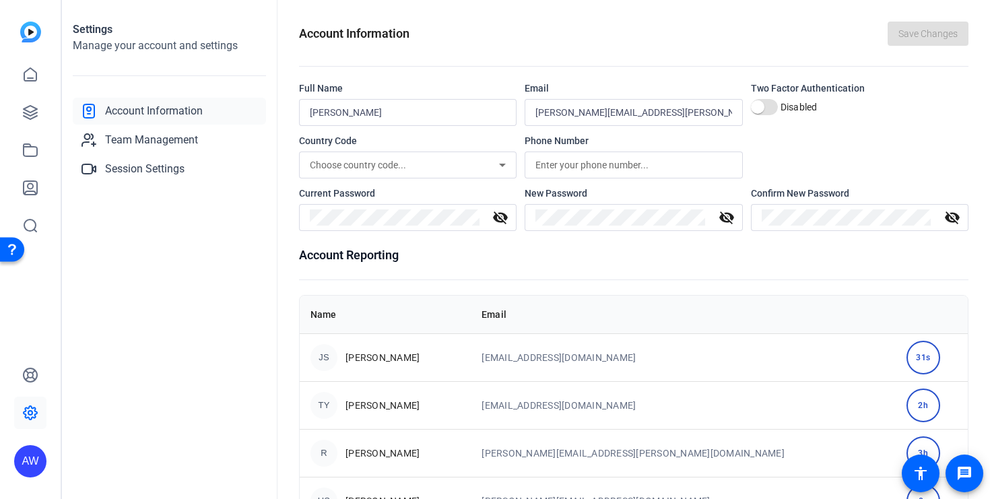
click at [906, 358] on div "31s" at bounding box center [923, 358] width 34 height 34
click at [665, 359] on td "[EMAIL_ADDRESS][DOMAIN_NAME]" at bounding box center [683, 357] width 424 height 48
click at [906, 400] on div "2h" at bounding box center [923, 405] width 34 height 34
click at [138, 138] on span "Team Management" at bounding box center [151, 140] width 93 height 16
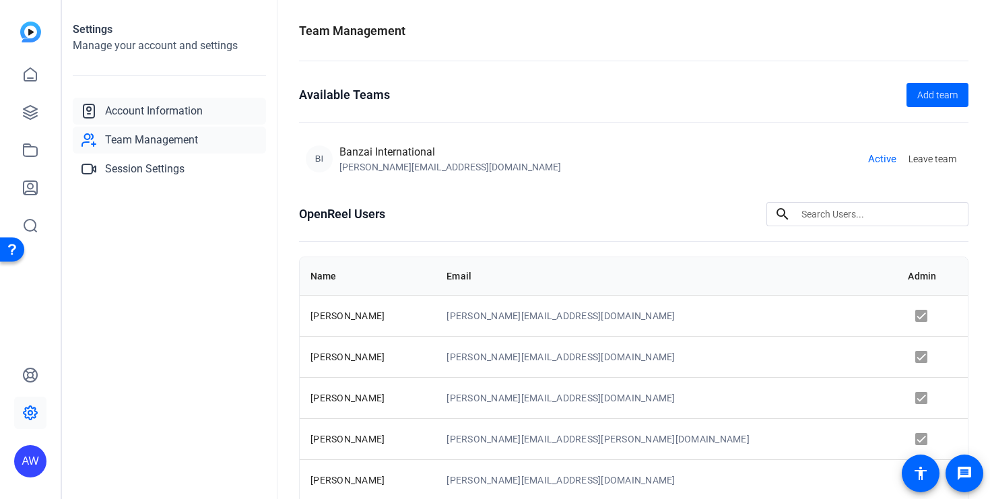
click at [151, 114] on span "Account Information" at bounding box center [154, 111] width 98 height 16
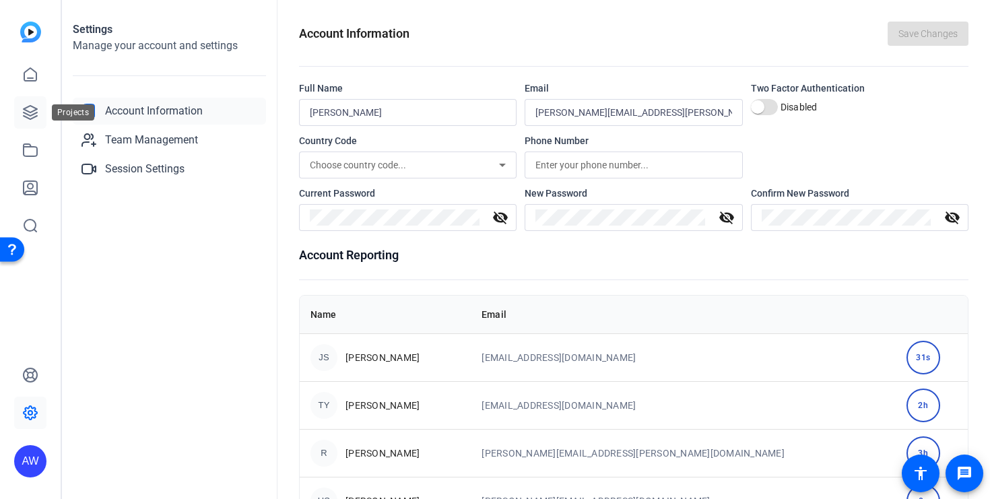
click at [36, 112] on icon at bounding box center [30, 112] width 13 height 13
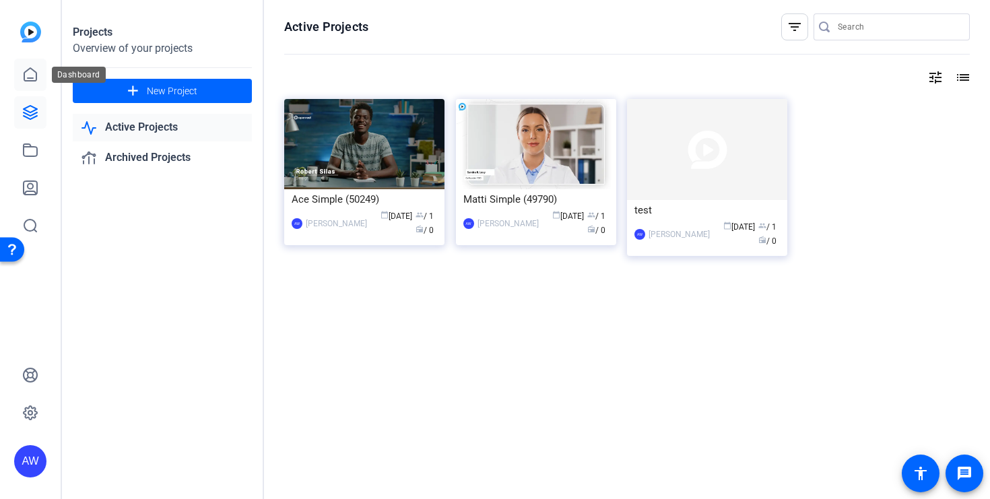
click at [40, 86] on link at bounding box center [30, 75] width 32 height 32
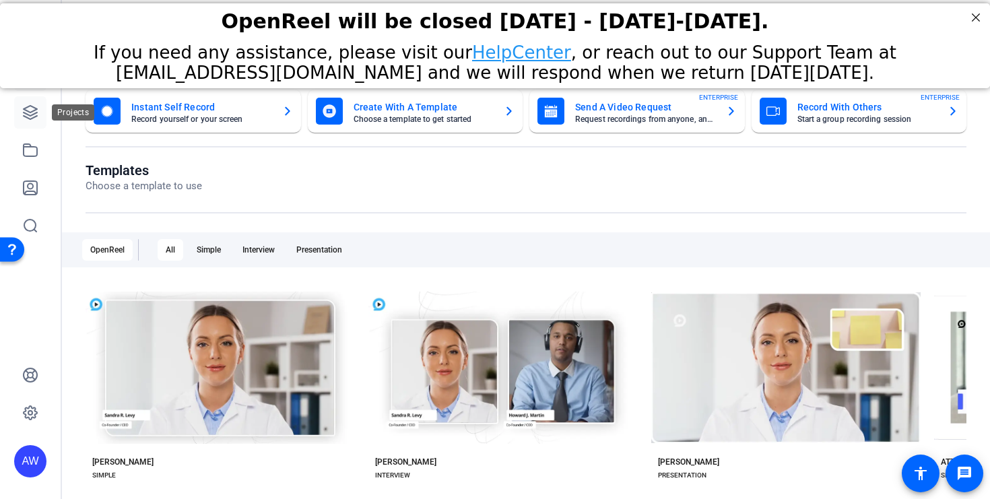
click at [28, 119] on icon at bounding box center [30, 112] width 16 height 16
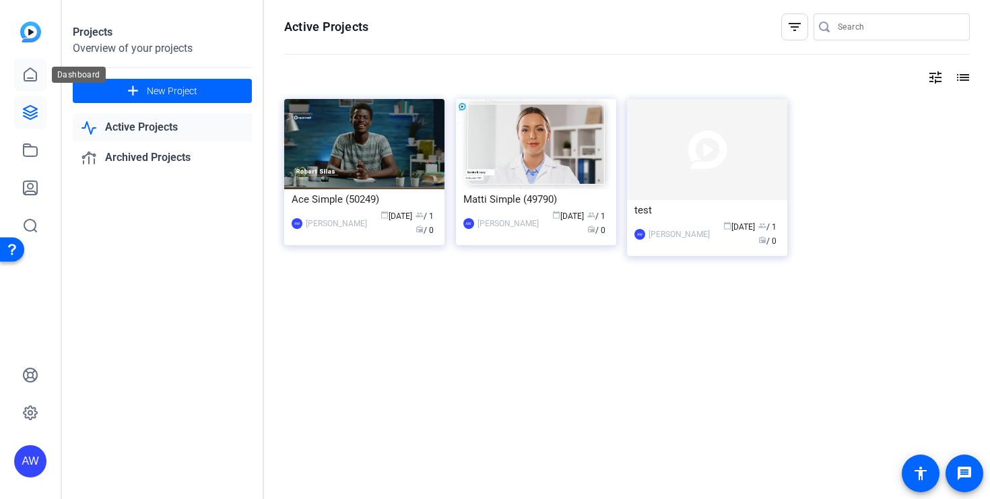
click at [31, 88] on link at bounding box center [30, 75] width 32 height 32
